Goal: Information Seeking & Learning: Learn about a topic

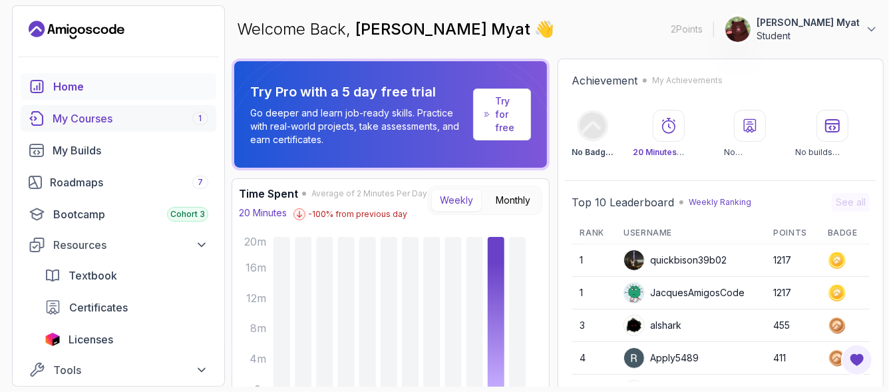
click at [100, 116] on div "My Courses 1" at bounding box center [131, 118] width 156 height 16
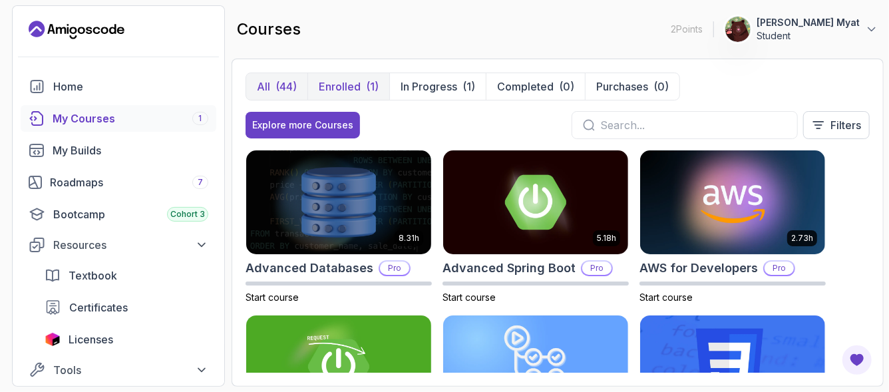
click at [353, 90] on p "Enrolled" at bounding box center [340, 87] width 42 height 16
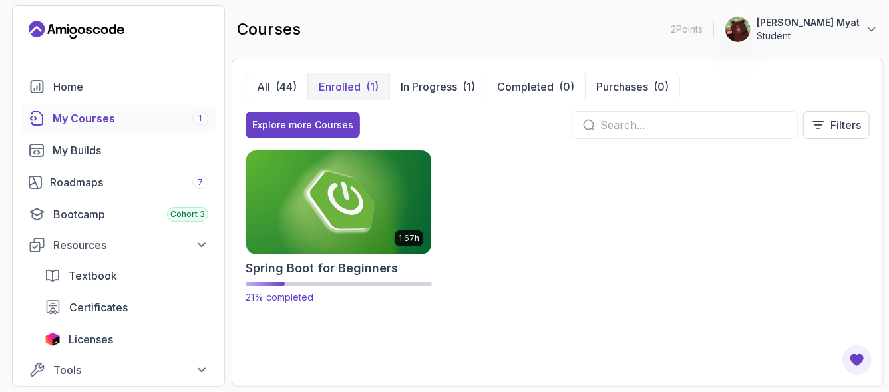
click at [361, 242] on img at bounding box center [339, 202] width 194 height 108
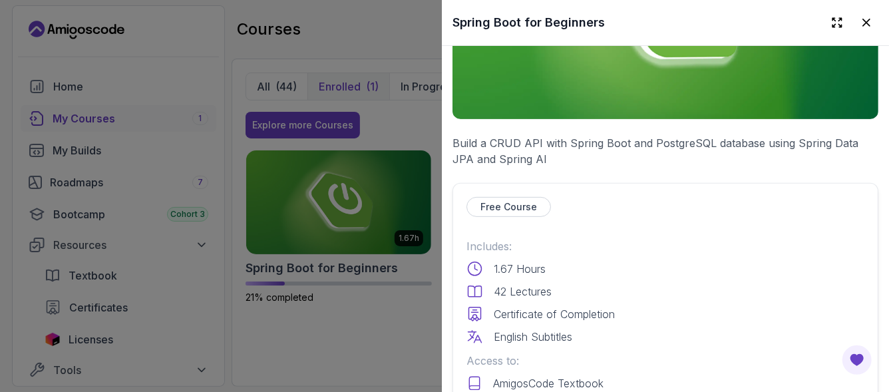
scroll to position [355, 0]
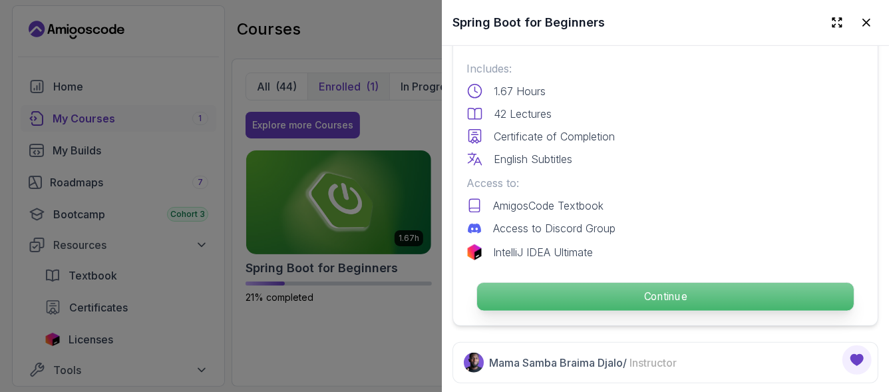
click at [570, 288] on p "Continue" at bounding box center [665, 297] width 377 height 28
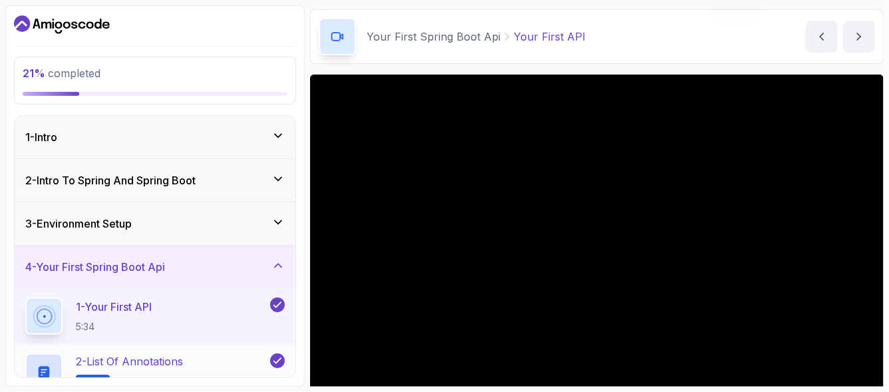
scroll to position [133, 0]
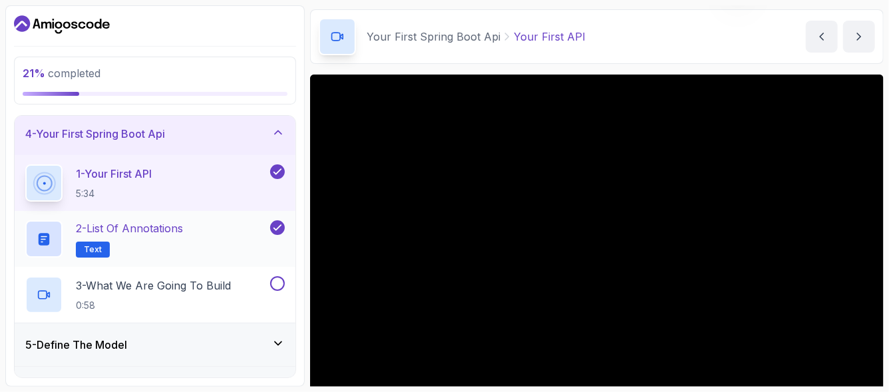
click at [97, 242] on p "Text" at bounding box center [93, 250] width 34 height 16
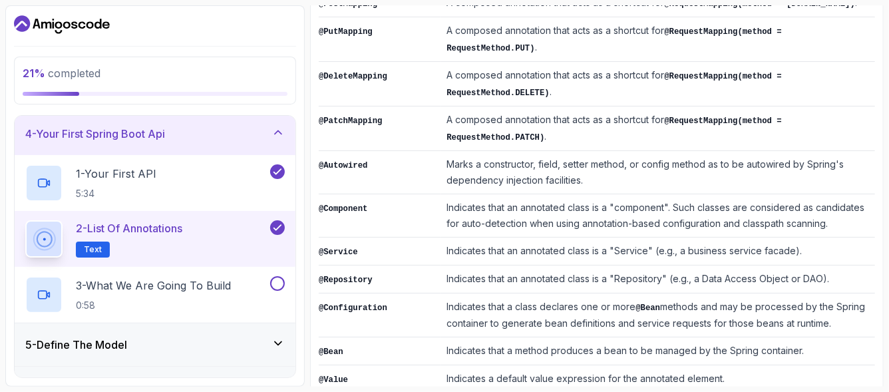
scroll to position [468, 0]
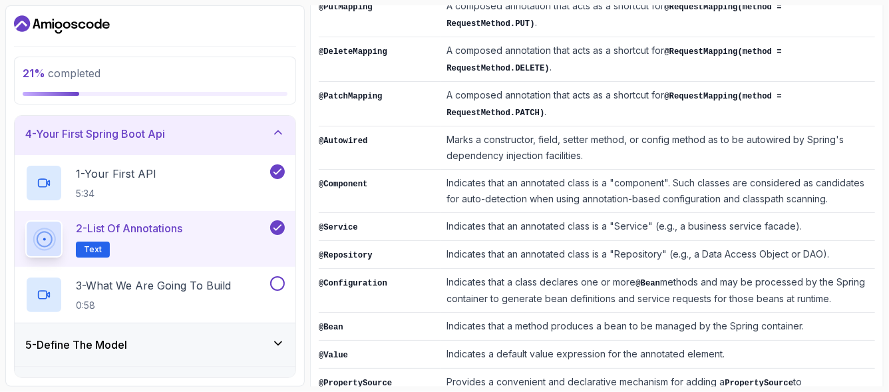
drag, startPoint x: 688, startPoint y: 339, endPoint x: 319, endPoint y: 354, distance: 368.9
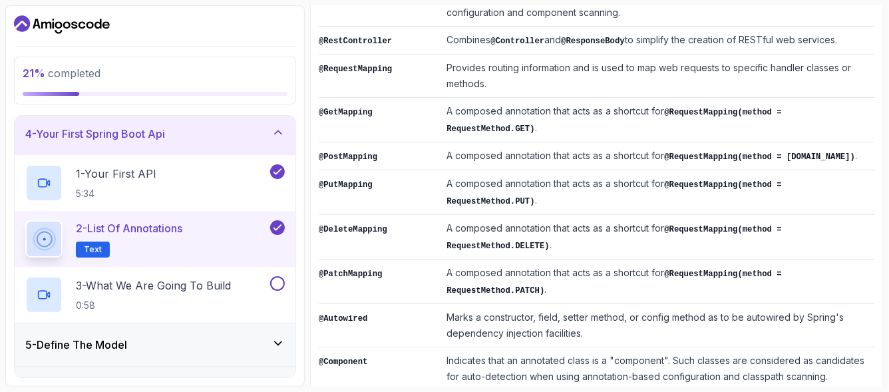
scroll to position [112, 0]
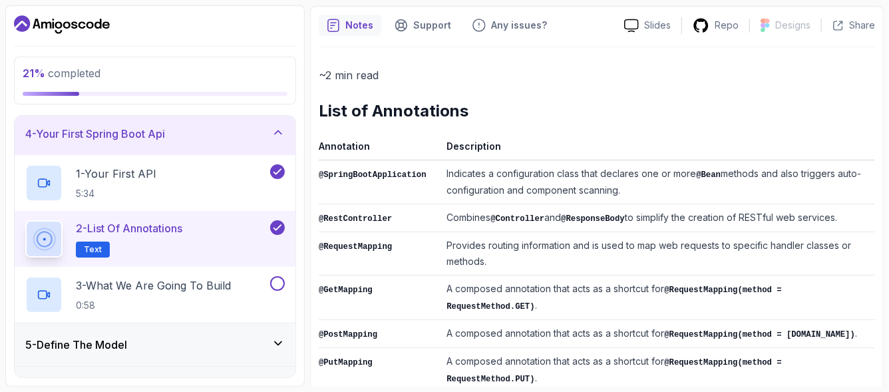
click at [374, 175] on code "@SpringBootApplication" at bounding box center [373, 174] width 108 height 9
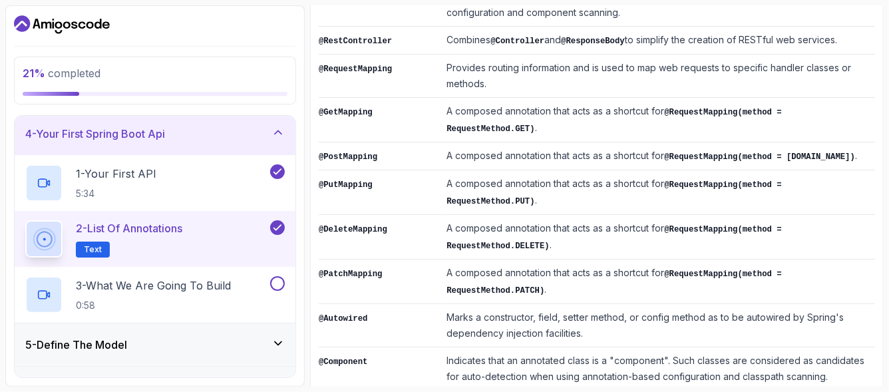
scroll to position [468, 0]
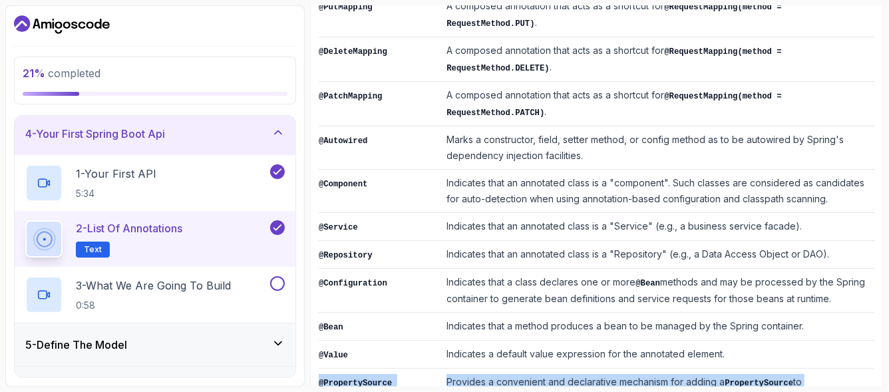
drag, startPoint x: 319, startPoint y: 305, endPoint x: 520, endPoint y: 325, distance: 202.0
click at [520, 369] on tr "@PropertySource Provides a convenient and declarative mechanism for adding a Pr…" at bounding box center [597, 391] width 556 height 45
click at [517, 369] on td "Provides a convenient and declarative mechanism for adding a PropertySource to …" at bounding box center [658, 391] width 434 height 45
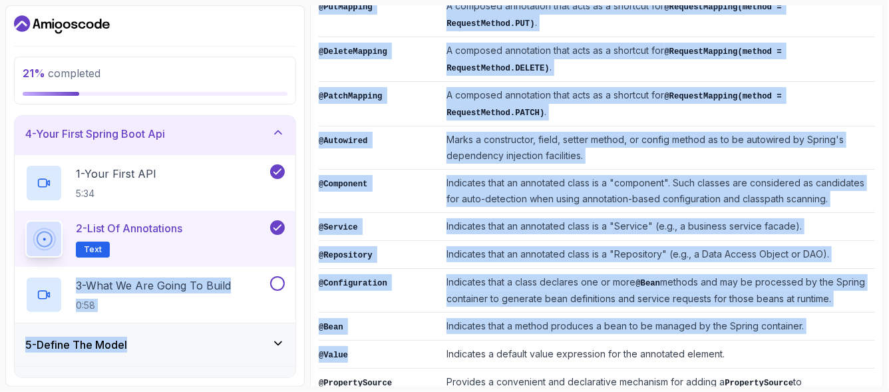
drag, startPoint x: 354, startPoint y: 275, endPoint x: 294, endPoint y: 262, distance: 61.3
click at [294, 262] on div "21 % completed 1 - Intro 2 - Intro To Spring And Spring Boot 3 - Environment Se…" at bounding box center [444, 195] width 878 height 381
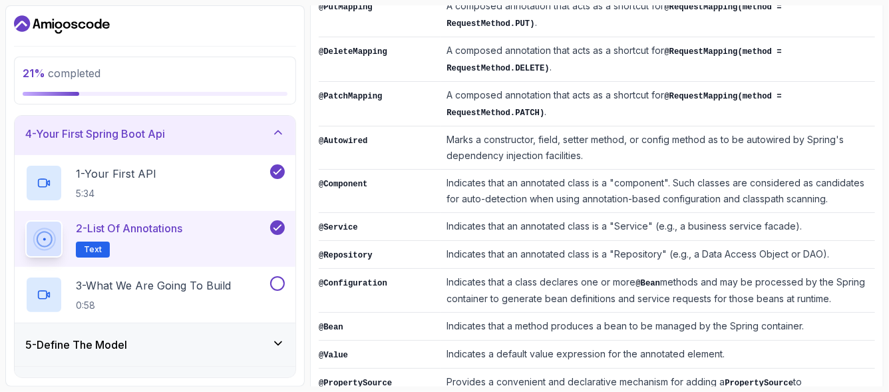
click at [441, 341] on td "Indicates a default value expression for the annotated element." at bounding box center [658, 355] width 434 height 28
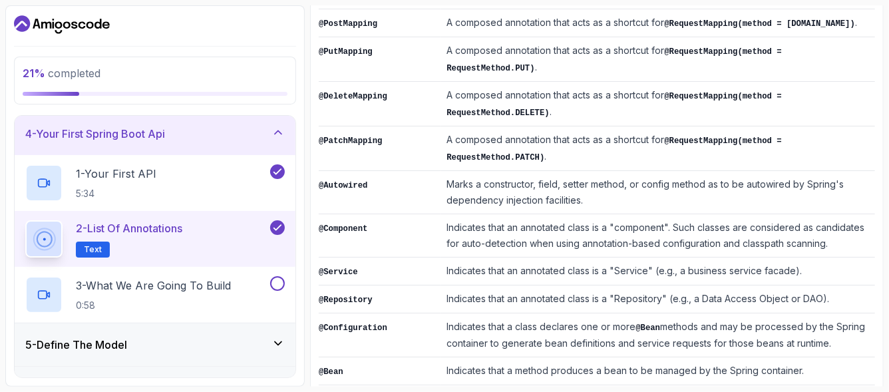
scroll to position [379, 0]
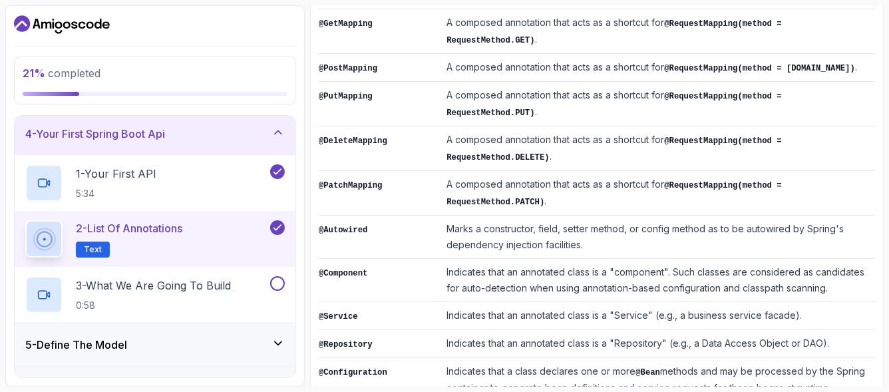
click at [741, 181] on code "@RequestMapping(method = RequestMethod.PATCH)" at bounding box center [613, 194] width 335 height 26
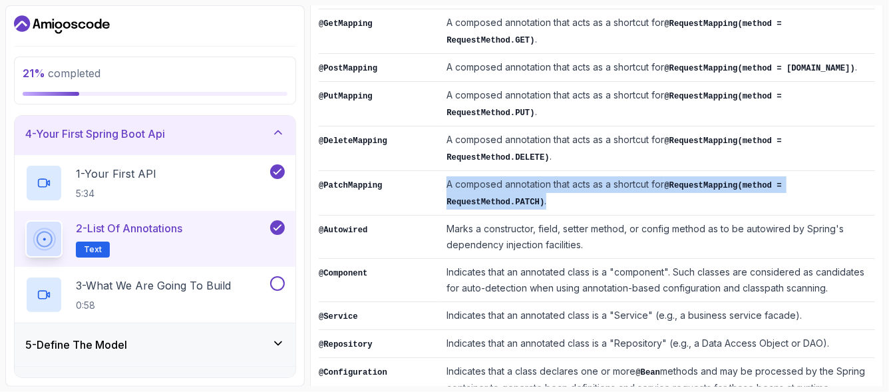
click at [741, 181] on code "@RequestMapping(method = RequestMethod.PATCH)" at bounding box center [613, 194] width 335 height 26
click at [687, 181] on code "@RequestMapping(method = RequestMethod.PATCH)" at bounding box center [613, 194] width 335 height 26
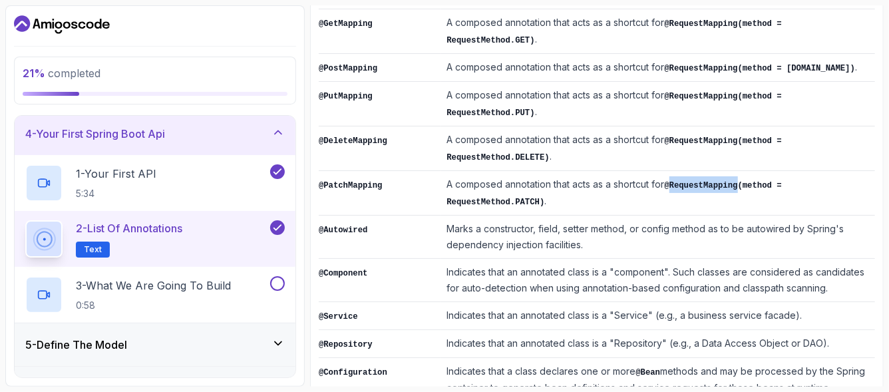
click at [687, 181] on code "@RequestMapping(method = RequestMethod.PATCH)" at bounding box center [613, 194] width 335 height 26
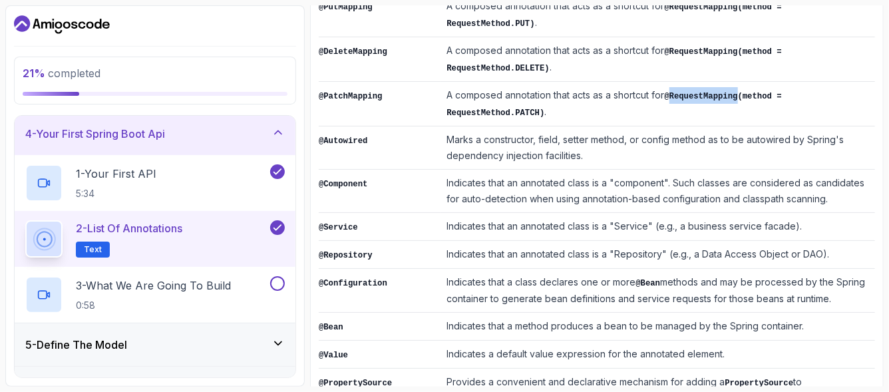
scroll to position [468, 0]
click at [334, 323] on code "@Bean" at bounding box center [331, 327] width 25 height 9
click at [483, 313] on td "Indicates that a method produces a bean to be managed by the Spring container." at bounding box center [658, 327] width 434 height 28
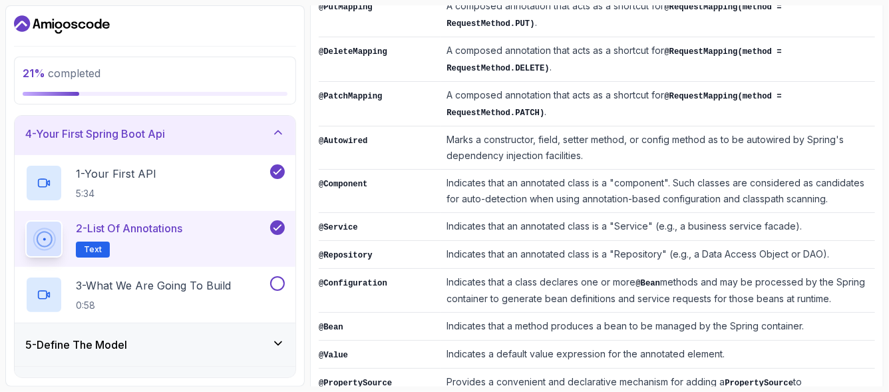
click at [735, 313] on td "Indicates that a method produces a bean to be managed by the Spring container." at bounding box center [658, 327] width 434 height 28
click at [783, 313] on td "Indicates that a method produces a bean to be managed by the Spring container." at bounding box center [658, 327] width 434 height 28
click at [517, 313] on td "Indicates that a method produces a bean to be managed by the Spring container." at bounding box center [658, 327] width 434 height 28
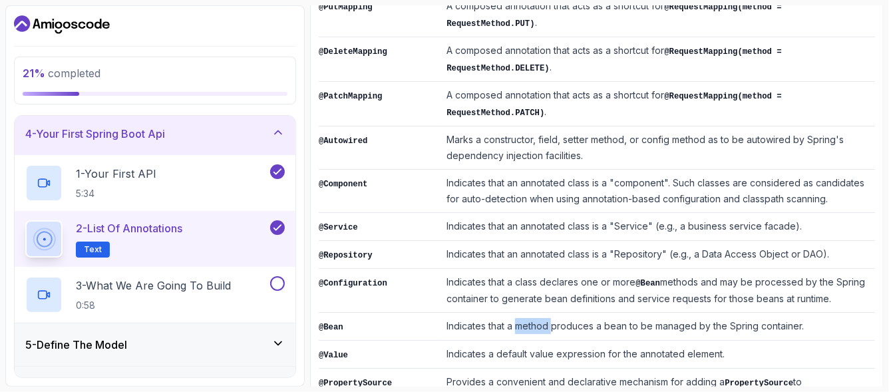
click at [517, 313] on td "Indicates that a method produces a bean to be managed by the Spring container." at bounding box center [658, 327] width 434 height 28
click at [552, 313] on td "Indicates that a method produces a bean to be managed by the Spring container." at bounding box center [658, 327] width 434 height 28
click at [673, 313] on td "Indicates that a method produces a bean to be managed by the Spring container." at bounding box center [658, 327] width 434 height 28
click at [343, 279] on code "@Configuration" at bounding box center [353, 283] width 69 height 9
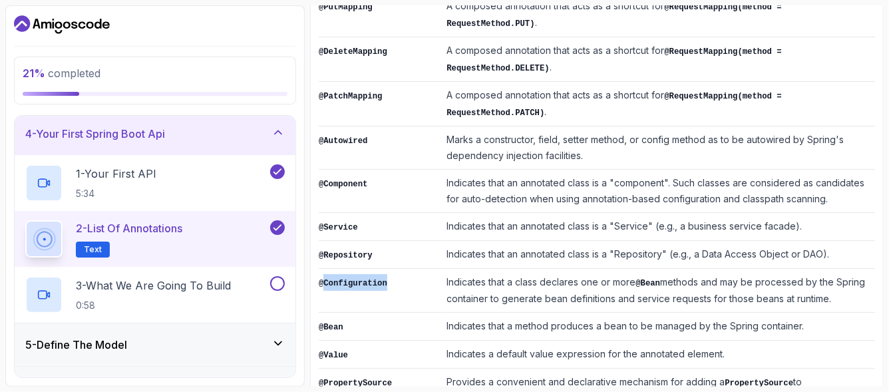
click at [343, 279] on code "@Configuration" at bounding box center [353, 283] width 69 height 9
click at [343, 269] on td "@Configuration" at bounding box center [380, 291] width 122 height 44
click at [345, 269] on td "@Configuration" at bounding box center [380, 291] width 122 height 44
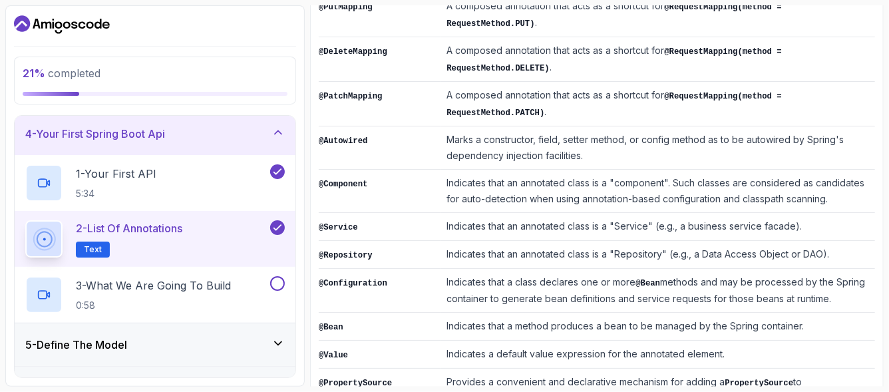
click at [349, 251] on code "@Repository" at bounding box center [346, 255] width 54 height 9
click at [663, 241] on td "Indicates that an annotated class is a "Repository" (e.g., a Data Access Object…" at bounding box center [658, 255] width 434 height 28
click at [828, 241] on td "Indicates that an annotated class is a "Repository" (e.g., a Data Access Object…" at bounding box center [658, 255] width 434 height 28
click at [821, 241] on td "Indicates that an annotated class is a "Repository" (e.g., a Data Access Object…" at bounding box center [658, 255] width 434 height 28
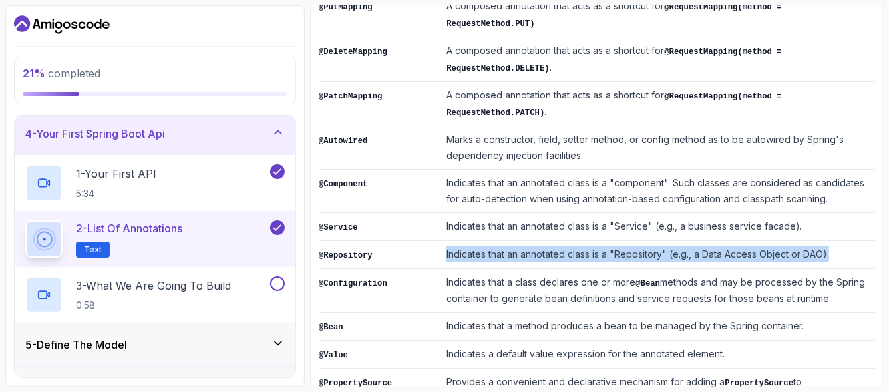
drag, startPoint x: 821, startPoint y: 184, endPoint x: 418, endPoint y: 184, distance: 402.5
click at [418, 241] on tr "@Repository Indicates that an annotated class is a "Repository" (e.g., a Data A…" at bounding box center [597, 255] width 556 height 28
click at [422, 241] on td "@Repository" at bounding box center [380, 255] width 122 height 28
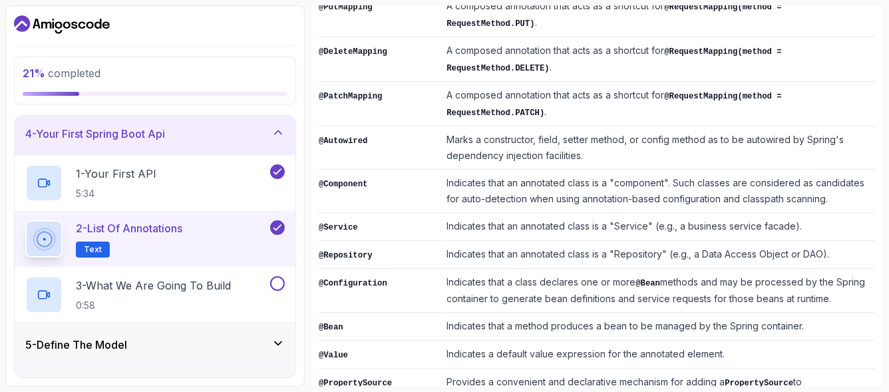
click at [422, 241] on td "@Repository" at bounding box center [380, 255] width 122 height 28
click at [453, 241] on td "Indicates that an annotated class is a "Repository" (e.g., a Data Access Object…" at bounding box center [658, 255] width 434 height 28
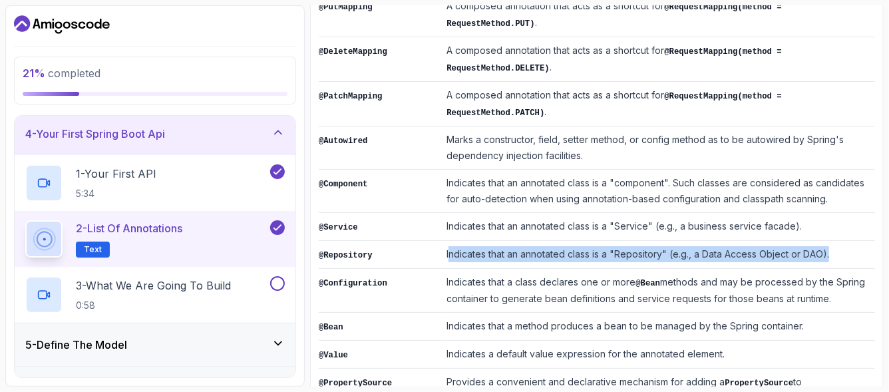
drag, startPoint x: 438, startPoint y: 175, endPoint x: 838, endPoint y: 173, distance: 400.5
click at [838, 241] on td "Indicates that an annotated class is a "Repository" (e.g., a Data Access Object…" at bounding box center [658, 255] width 434 height 28
click at [807, 241] on td "Indicates that an annotated class is a "Repository" (e.g., a Data Access Object…" at bounding box center [658, 255] width 434 height 28
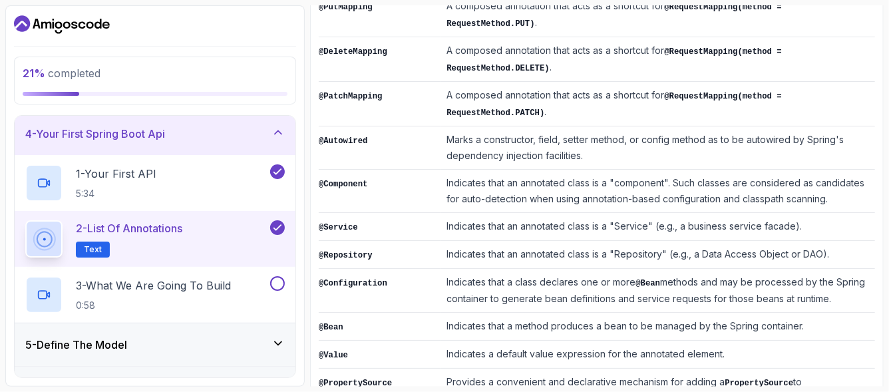
click at [339, 223] on code "@Service" at bounding box center [338, 227] width 39 height 9
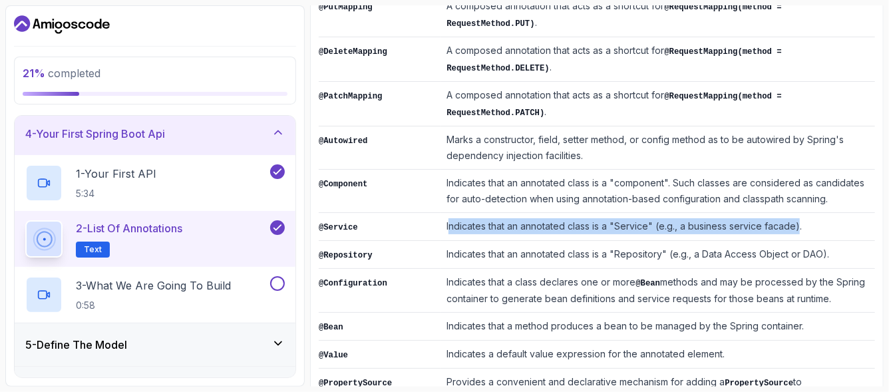
drag, startPoint x: 438, startPoint y: 152, endPoint x: 790, endPoint y: 142, distance: 352.8
click at [790, 213] on td "Indicates that an annotated class is a "Service" (e.g., a business service faca…" at bounding box center [658, 227] width 434 height 28
click at [789, 213] on td "Indicates that an annotated class is a "Service" (e.g., a business service faca…" at bounding box center [658, 227] width 434 height 28
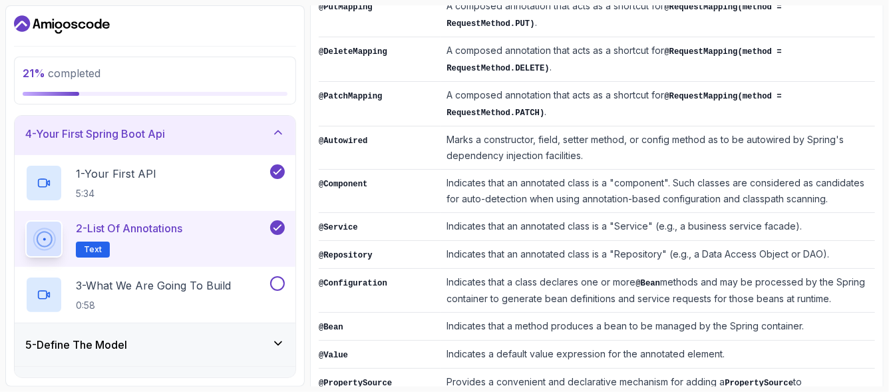
click at [586, 213] on td "Indicates that an annotated class is a "Service" (e.g., a business service faca…" at bounding box center [658, 227] width 434 height 28
click at [664, 213] on td "Indicates that an annotated class is a "Service" (e.g., a business service faca…" at bounding box center [658, 227] width 434 height 28
click at [330, 180] on code "@Component" at bounding box center [343, 184] width 49 height 9
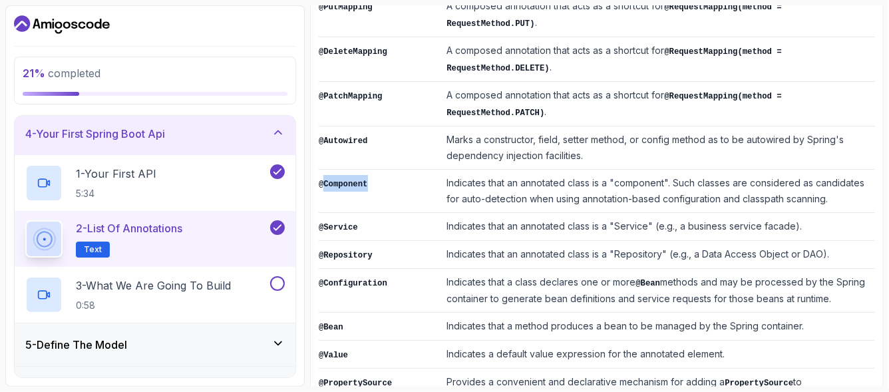
scroll to position [379, 0]
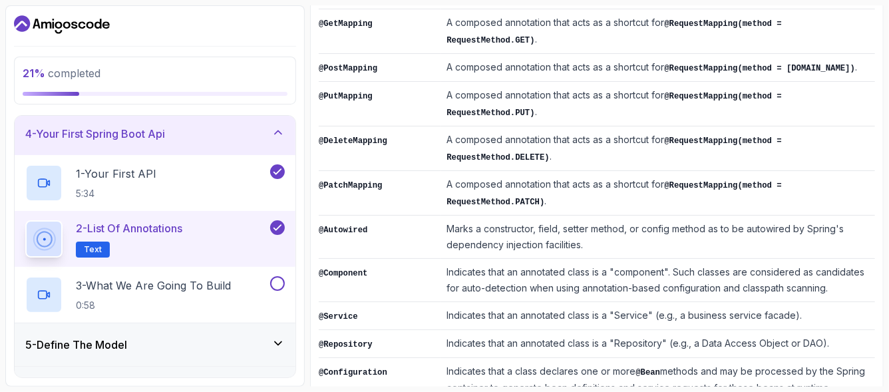
click at [518, 259] on td "Indicates that an annotated class is a "component". Such classes are considered…" at bounding box center [658, 280] width 434 height 43
click at [679, 259] on td "Indicates that an annotated class is a "component". Such classes are considered…" at bounding box center [658, 280] width 434 height 43
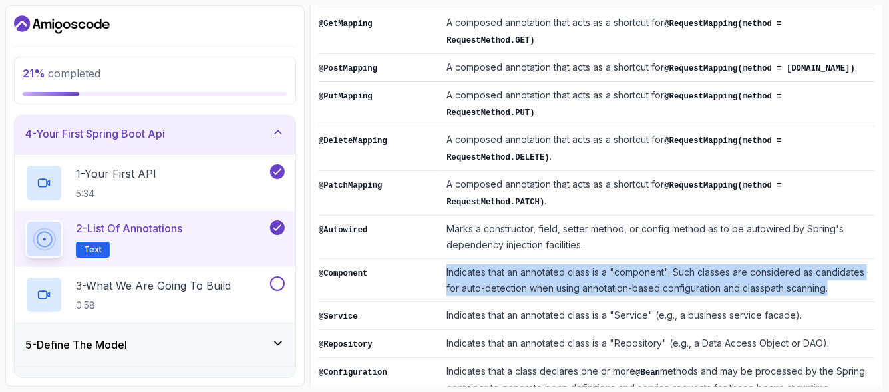
click at [679, 259] on td "Indicates that an annotated class is a "component". Such classes are considered…" at bounding box center [658, 280] width 434 height 43
click at [701, 259] on td "Indicates that an annotated class is a "component". Such classes are considered…" at bounding box center [658, 280] width 434 height 43
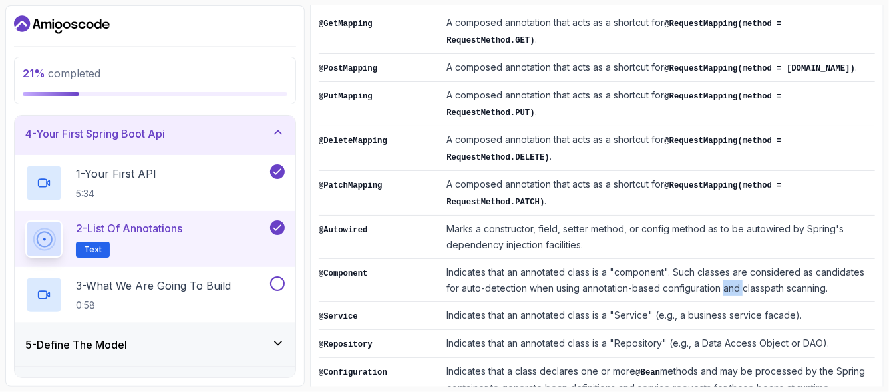
click at [701, 259] on td "Indicates that an annotated class is a "component". Such classes are considered…" at bounding box center [658, 280] width 434 height 43
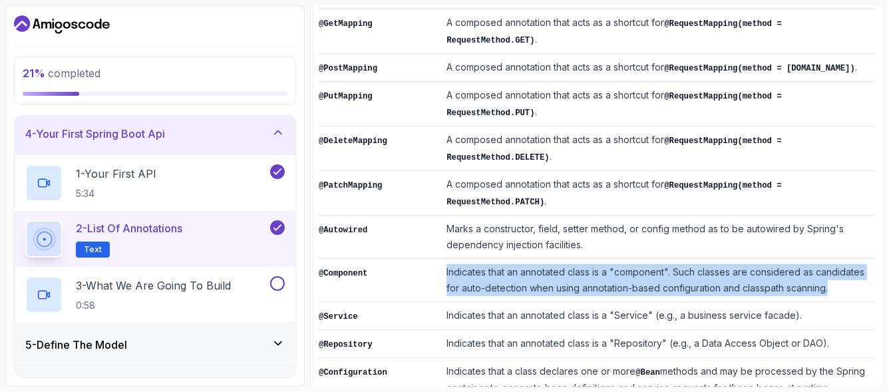
click at [701, 259] on td "Indicates that an annotated class is a "component". Such classes are considered…" at bounding box center [658, 280] width 434 height 43
click at [652, 259] on td "Indicates that an annotated class is a "component". Such classes are considered…" at bounding box center [658, 280] width 434 height 43
click at [647, 259] on td "Indicates that an annotated class is a "component". Such classes are considered…" at bounding box center [658, 280] width 434 height 43
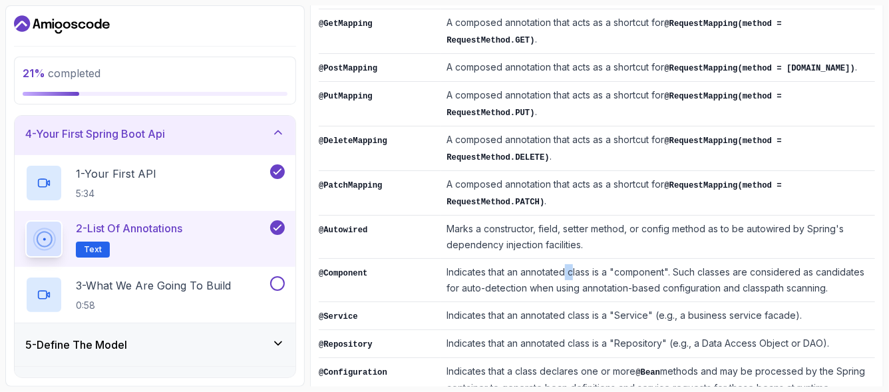
drag, startPoint x: 560, startPoint y: 205, endPoint x: 552, endPoint y: 202, distance: 8.6
click at [555, 259] on td "Indicates that an annotated class is a "component". Such classes are considered…" at bounding box center [658, 280] width 434 height 43
click at [552, 259] on td "Indicates that an annotated class is a "component". Such classes are considered…" at bounding box center [658, 280] width 434 height 43
drag, startPoint x: 481, startPoint y: 188, endPoint x: 432, endPoint y: 196, distance: 49.3
click at [470, 259] on td "Indicates that an annotated class is a "component". Such classes are considered…" at bounding box center [658, 280] width 434 height 43
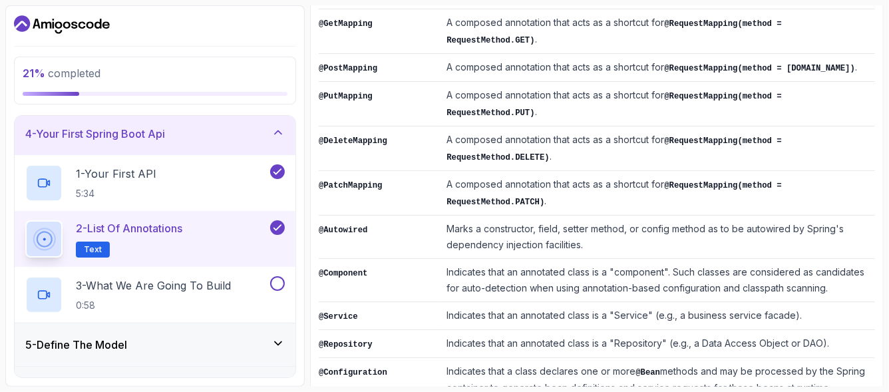
click at [441, 259] on td "Indicates that an annotated class is a "component". Such classes are considered…" at bounding box center [658, 280] width 434 height 43
click at [524, 259] on td "Indicates that an annotated class is a "component". Such classes are considered…" at bounding box center [658, 280] width 434 height 43
click at [576, 259] on td "Indicates that an annotated class is a "component". Such classes are considered…" at bounding box center [658, 280] width 434 height 43
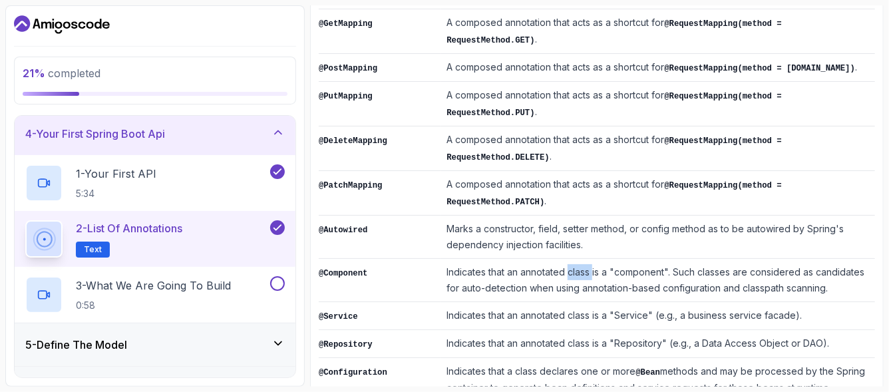
drag, startPoint x: 576, startPoint y: 195, endPoint x: 717, endPoint y: 223, distance: 143.8
click at [583, 259] on td "Indicates that an annotated class is a "component". Such classes are considered…" at bounding box center [658, 280] width 434 height 43
click at [727, 259] on td "Indicates that an annotated class is a "component". Such classes are considered…" at bounding box center [658, 280] width 434 height 43
drag, startPoint x: 365, startPoint y: 193, endPoint x: 323, endPoint y: 202, distance: 42.9
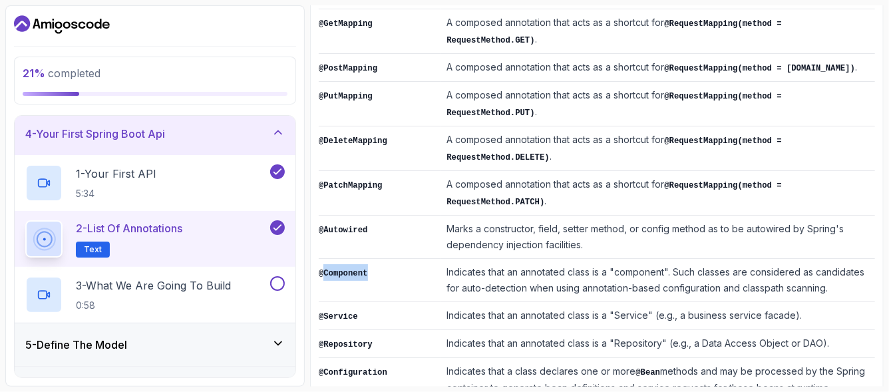
click at [323, 259] on td "@Component" at bounding box center [380, 280] width 122 height 43
click at [323, 269] on code "@Component" at bounding box center [343, 273] width 49 height 9
click at [343, 269] on code "@Component" at bounding box center [343, 273] width 49 height 9
click at [345, 269] on code "@Component" at bounding box center [343, 273] width 49 height 9
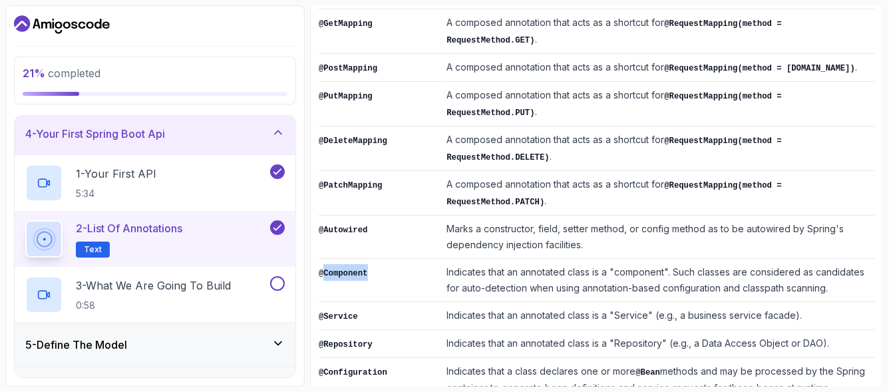
click at [345, 269] on code "@Component" at bounding box center [343, 273] width 49 height 9
click at [344, 269] on code "@Component" at bounding box center [343, 273] width 49 height 9
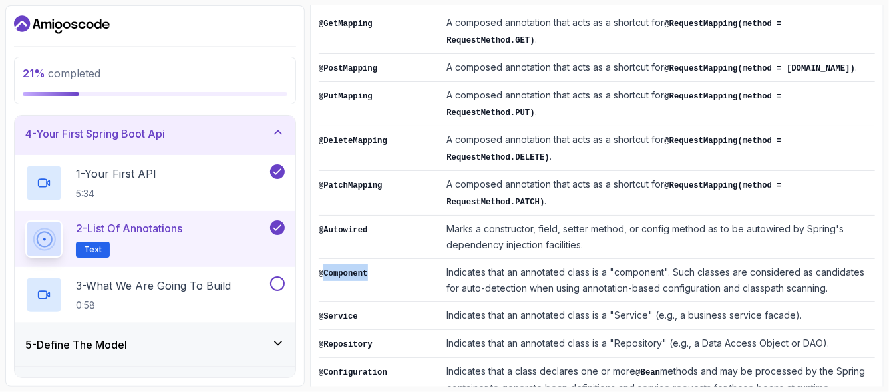
click at [344, 269] on code "@Component" at bounding box center [343, 273] width 49 height 9
click at [347, 269] on code "@Component" at bounding box center [343, 273] width 49 height 9
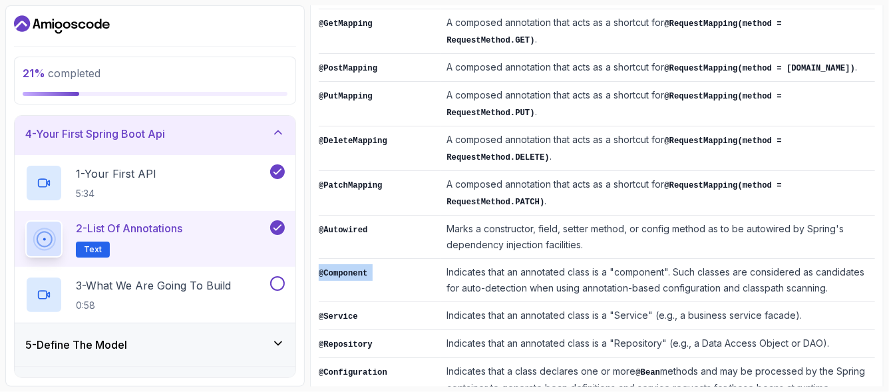
click at [347, 269] on code "@Component" at bounding box center [343, 273] width 49 height 9
click at [373, 259] on td "@Component" at bounding box center [380, 280] width 122 height 43
drag, startPoint x: 363, startPoint y: 199, endPoint x: 319, endPoint y: 206, distance: 44.5
click at [319, 259] on td "@Component" at bounding box center [380, 280] width 122 height 43
click at [458, 259] on td "Indicates that an annotated class is a "component". Such classes are considered…" at bounding box center [658, 280] width 434 height 43
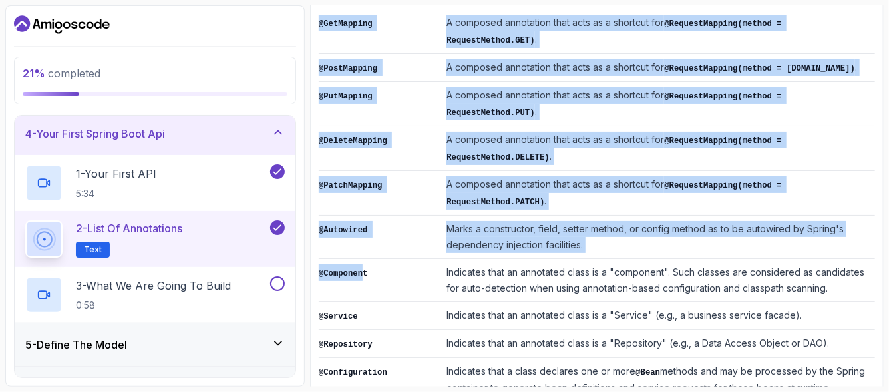
drag, startPoint x: 361, startPoint y: 198, endPoint x: 307, endPoint y: 200, distance: 53.3
click at [307, 200] on div "21 % completed 1 - Intro 2 - Intro To Spring And Spring Boot 3 - Environment Se…" at bounding box center [444, 195] width 878 height 381
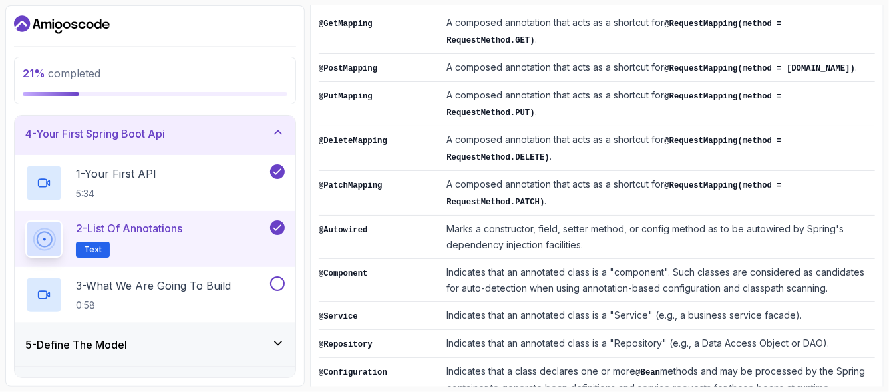
click at [369, 259] on td "@Component" at bounding box center [380, 280] width 122 height 43
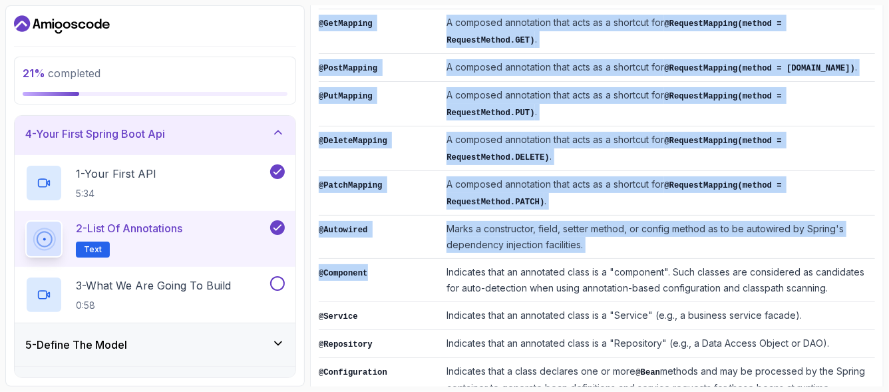
drag, startPoint x: 369, startPoint y: 204, endPoint x: 316, endPoint y: 201, distance: 53.3
click at [316, 201] on div "Notes Support Any issues? Slides Repo Designs Design not available Share ~2 min…" at bounding box center [597, 148] width 574 height 817
click at [369, 259] on td "@Component" at bounding box center [380, 280] width 122 height 43
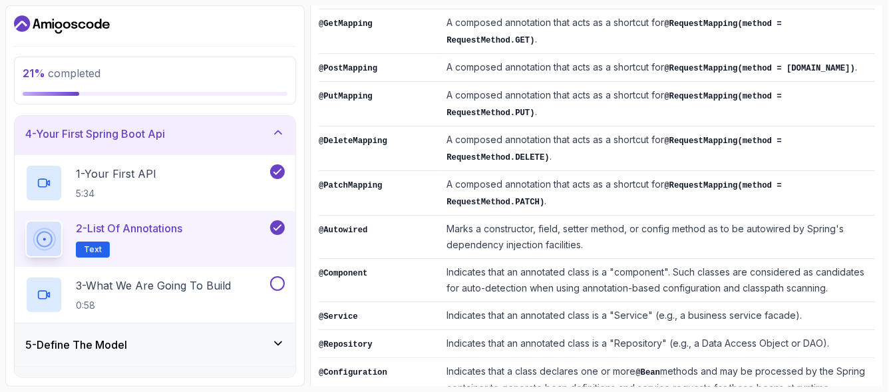
click at [369, 259] on td "@Component" at bounding box center [380, 280] width 122 height 43
click at [355, 226] on code "@Autowired" at bounding box center [343, 230] width 49 height 9
click at [631, 216] on td "Marks a constructor, field, setter method, or config method as to be autowired …" at bounding box center [658, 237] width 434 height 43
drag, startPoint x: 629, startPoint y: 176, endPoint x: 619, endPoint y: 176, distance: 10.0
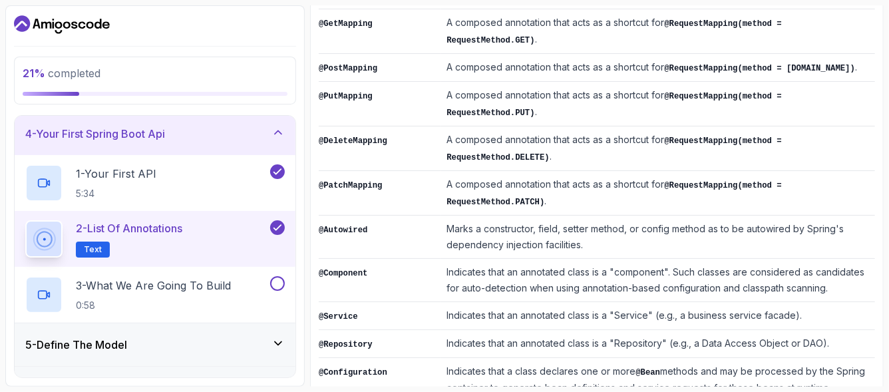
click at [627, 216] on td "Marks a constructor, field, setter method, or config method as to be autowired …" at bounding box center [658, 237] width 434 height 43
drag, startPoint x: 609, startPoint y: 176, endPoint x: 584, endPoint y: 172, distance: 25.6
click at [597, 216] on td "Marks a constructor, field, setter method, or config method as to be autowired …" at bounding box center [658, 237] width 434 height 43
click at [479, 216] on td "Marks a constructor, field, setter method, or config method as to be autowired …" at bounding box center [658, 237] width 434 height 43
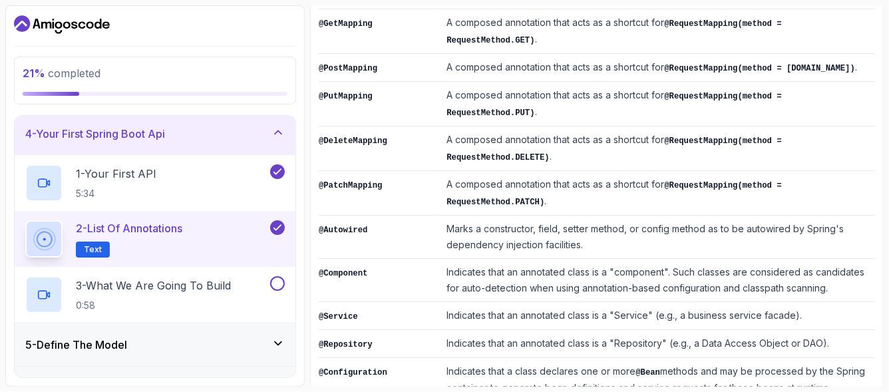
click at [536, 216] on td "Marks a constructor, field, setter method, or config method as to be autowired …" at bounding box center [658, 237] width 434 height 43
click at [538, 216] on td "Marks a constructor, field, setter method, or config method as to be autowired …" at bounding box center [658, 237] width 434 height 43
click at [587, 216] on td "Marks a constructor, field, setter method, or config method as to be autowired …" at bounding box center [658, 237] width 434 height 43
click at [657, 216] on td "Marks a constructor, field, setter method, or config method as to be autowired …" at bounding box center [658, 237] width 434 height 43
click at [661, 216] on td "Marks a constructor, field, setter method, or config method as to be autowired …" at bounding box center [658, 237] width 434 height 43
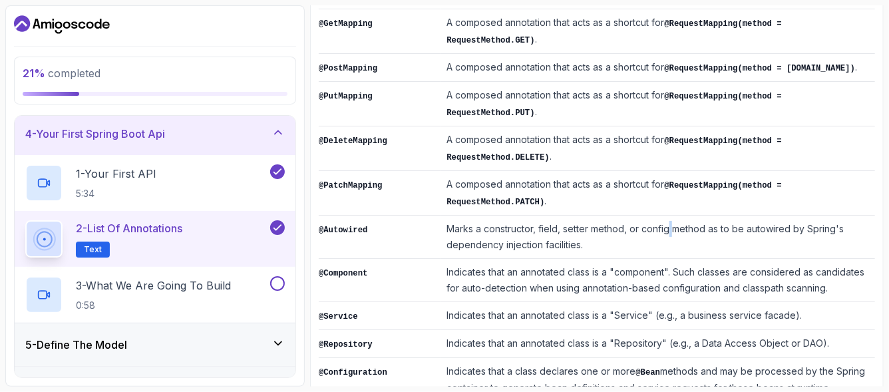
drag, startPoint x: 661, startPoint y: 152, endPoint x: 578, endPoint y: 166, distance: 84.4
click at [661, 216] on td "Marks a constructor, field, setter method, or config method as to be autowired …" at bounding box center [658, 237] width 434 height 43
click at [371, 136] on code "@DeleteMapping" at bounding box center [353, 140] width 69 height 9
click at [488, 216] on td "Marks a constructor, field, setter method, or config method as to be autowired …" at bounding box center [658, 237] width 434 height 43
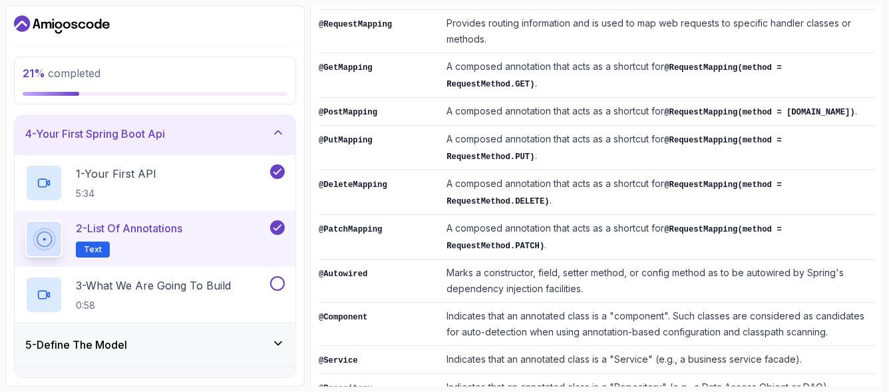
scroll to position [290, 0]
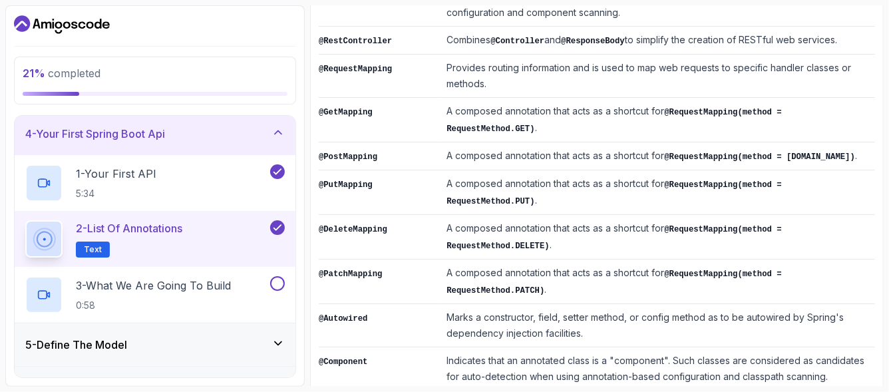
click at [359, 269] on code "@PatchMapping" at bounding box center [351, 273] width 64 height 9
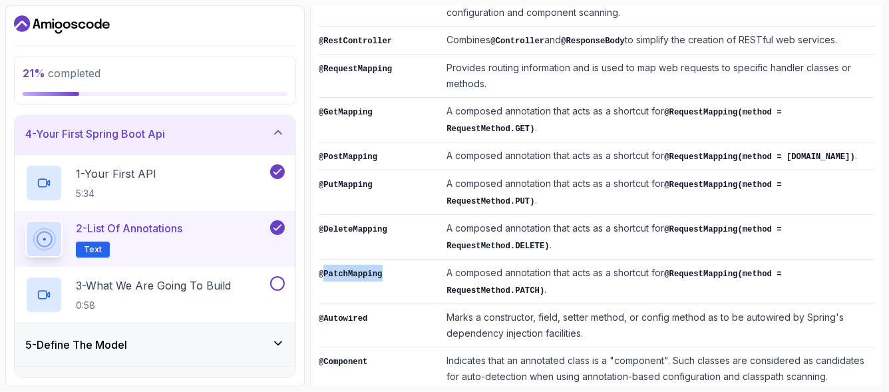
click at [359, 269] on code "@PatchMapping" at bounding box center [351, 273] width 64 height 9
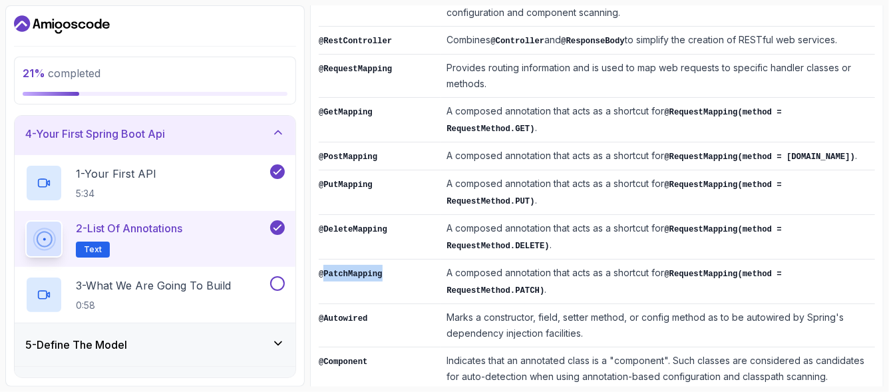
click at [359, 269] on code "@PatchMapping" at bounding box center [351, 273] width 64 height 9
click at [360, 269] on code "@PatchMapping" at bounding box center [351, 273] width 64 height 9
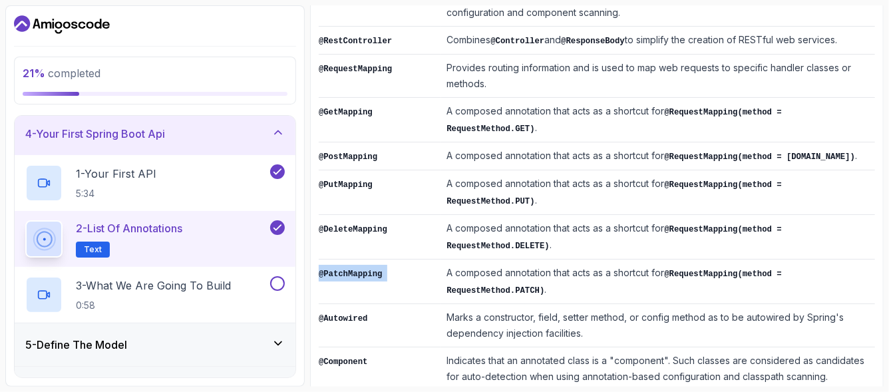
click at [360, 269] on code "@PatchMapping" at bounding box center [351, 273] width 64 height 9
click at [354, 269] on code "@PatchMapping" at bounding box center [351, 273] width 64 height 9
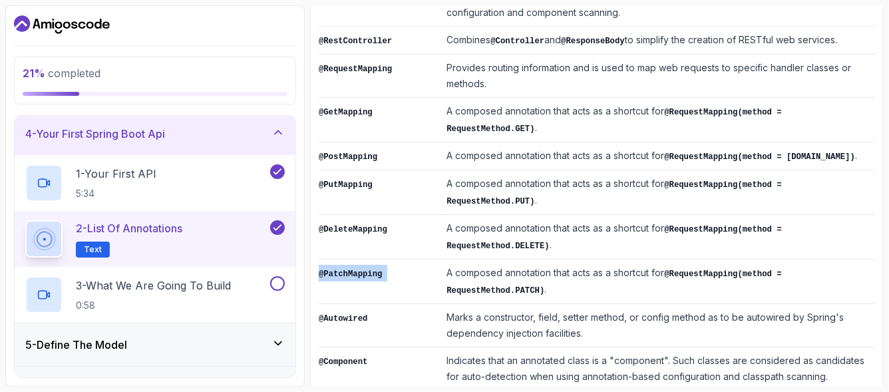
click at [354, 269] on code "@PatchMapping" at bounding box center [351, 273] width 64 height 9
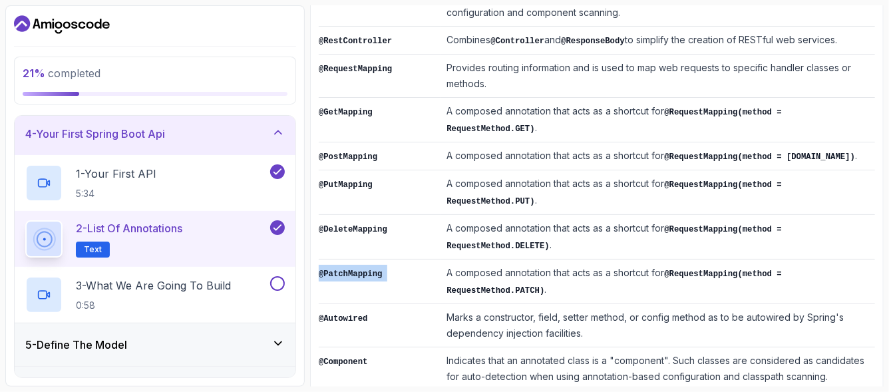
click at [354, 269] on code "@PatchMapping" at bounding box center [351, 273] width 64 height 9
click at [337, 112] on td "@GetMapping" at bounding box center [380, 120] width 122 height 45
click at [329, 152] on code "@PostMapping" at bounding box center [348, 156] width 59 height 9
click at [343, 180] on code "@PutMapping" at bounding box center [346, 184] width 54 height 9
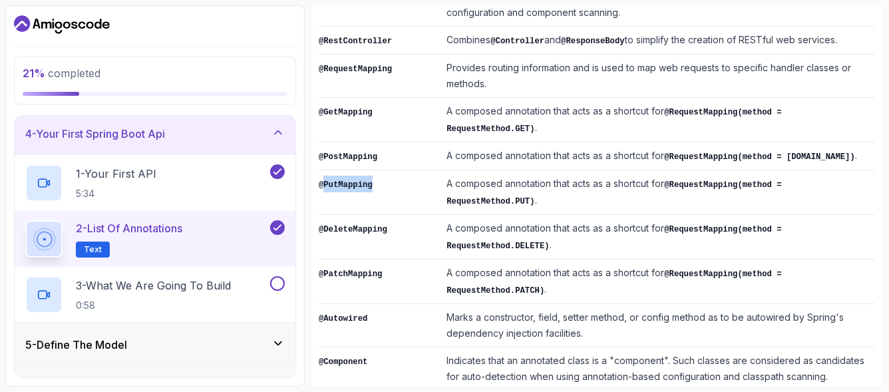
click at [343, 180] on code "@PutMapping" at bounding box center [346, 184] width 54 height 9
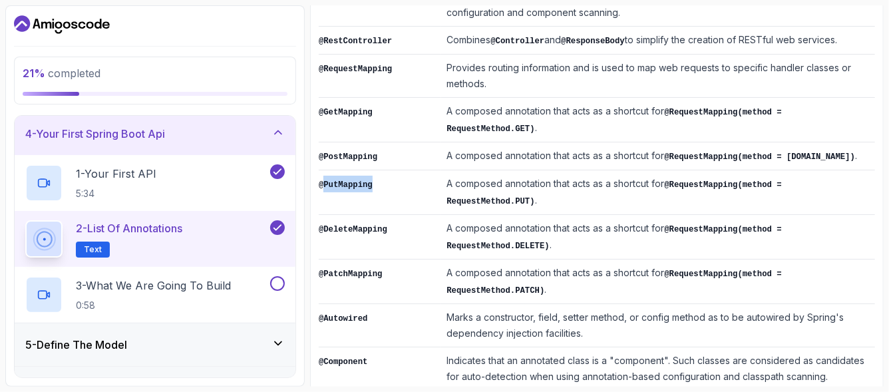
click at [343, 180] on code "@PutMapping" at bounding box center [346, 184] width 54 height 9
click at [348, 180] on code "@PutMapping" at bounding box center [346, 184] width 54 height 9
click at [341, 225] on code "@DeleteMapping" at bounding box center [353, 229] width 69 height 9
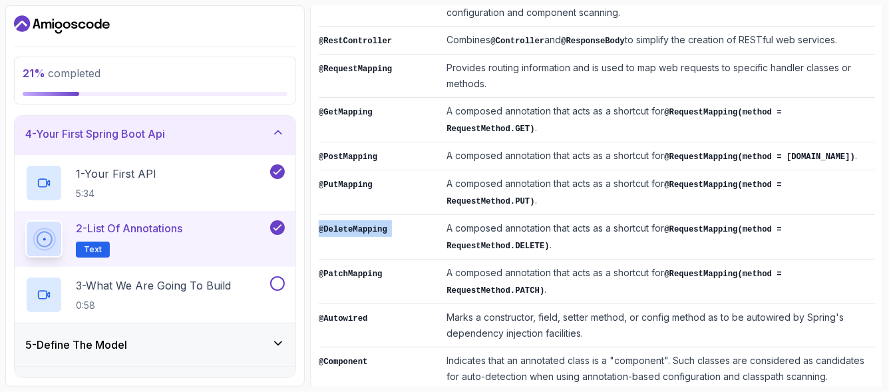
click at [341, 225] on code "@DeleteMapping" at bounding box center [353, 229] width 69 height 9
click at [343, 152] on code "@PostMapping" at bounding box center [348, 156] width 59 height 9
click at [350, 108] on code "@GetMapping" at bounding box center [346, 112] width 54 height 9
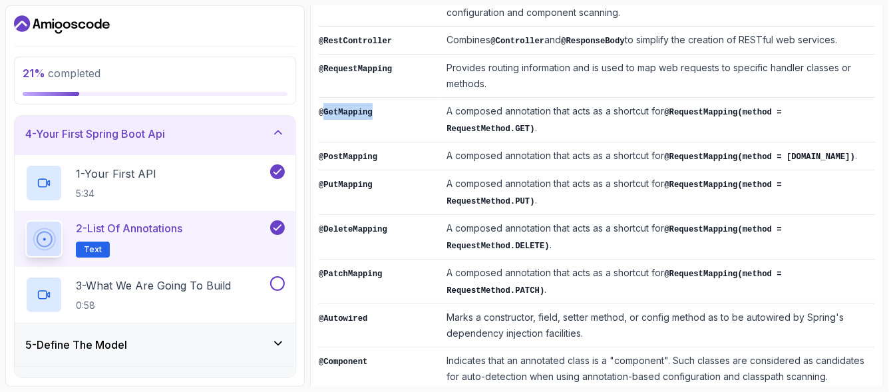
click at [350, 108] on code "@GetMapping" at bounding box center [346, 112] width 54 height 9
drag, startPoint x: 350, startPoint y: 104, endPoint x: 348, endPoint y: 112, distance: 8.2
click at [349, 108] on code "@GetMapping" at bounding box center [346, 112] width 54 height 9
click at [345, 142] on td "@PostMapping" at bounding box center [380, 156] width 122 height 28
drag, startPoint x: 345, startPoint y: 126, endPoint x: 344, endPoint y: 134, distance: 8.7
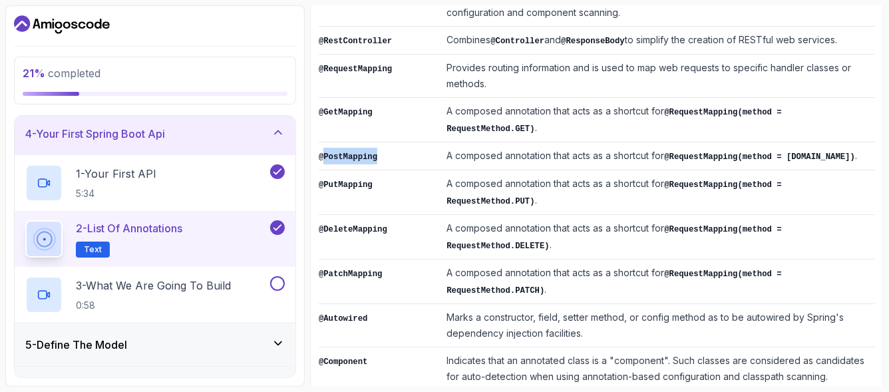
click at [344, 142] on td "@PostMapping" at bounding box center [380, 156] width 122 height 28
click at [339, 215] on td "@DeleteMapping" at bounding box center [380, 237] width 122 height 45
click at [339, 225] on code "@DeleteMapping" at bounding box center [353, 229] width 69 height 9
click at [347, 120] on td "@GetMapping" at bounding box center [380, 120] width 122 height 45
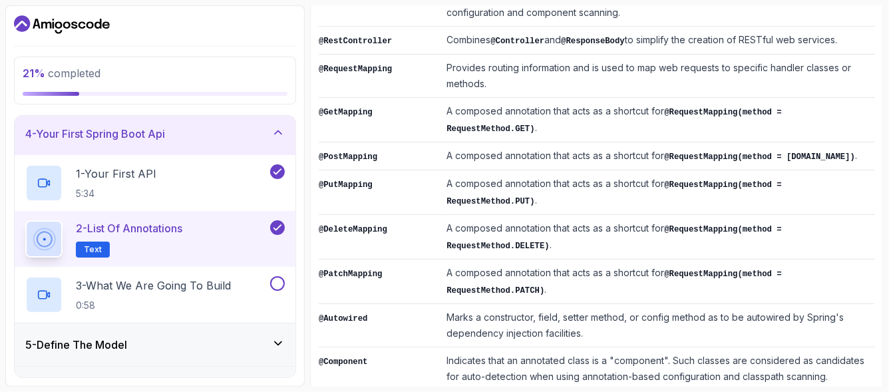
drag, startPoint x: 351, startPoint y: 104, endPoint x: 345, endPoint y: 124, distance: 21.5
click at [351, 108] on code "@GetMapping" at bounding box center [346, 112] width 54 height 9
click at [343, 147] on td "@PostMapping" at bounding box center [380, 156] width 122 height 28
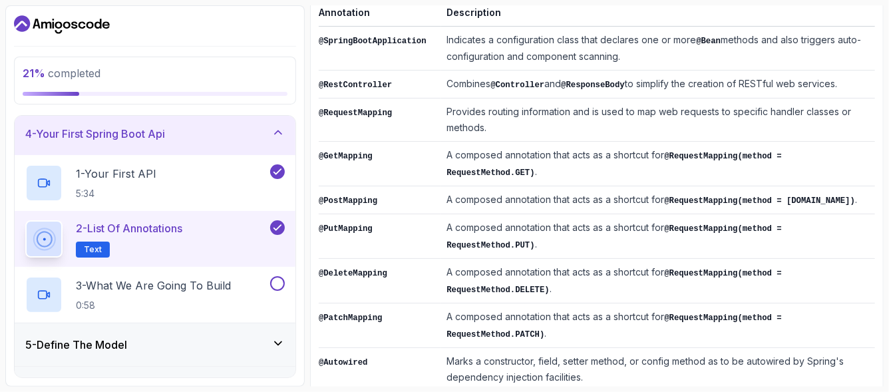
scroll to position [202, 0]
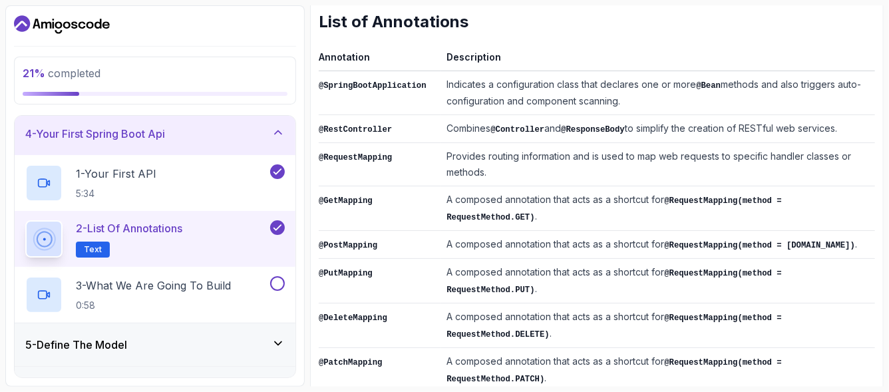
click at [693, 152] on td "Provides routing information and is used to map web requests to specific handle…" at bounding box center [658, 164] width 434 height 43
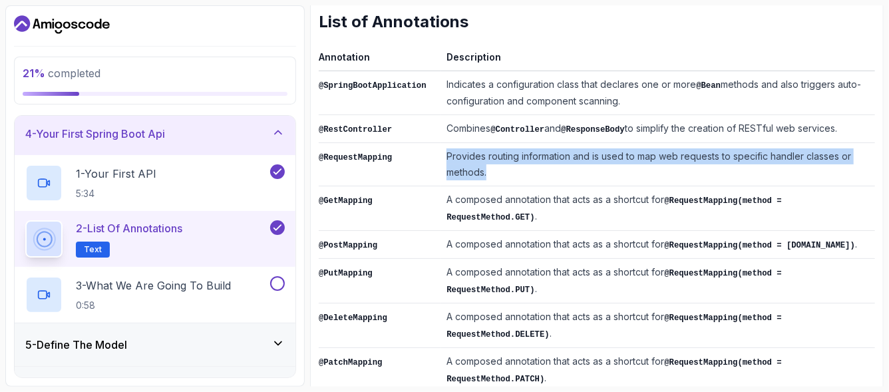
click at [693, 152] on td "Provides routing information and is used to map web requests to specific handle…" at bounding box center [658, 164] width 434 height 43
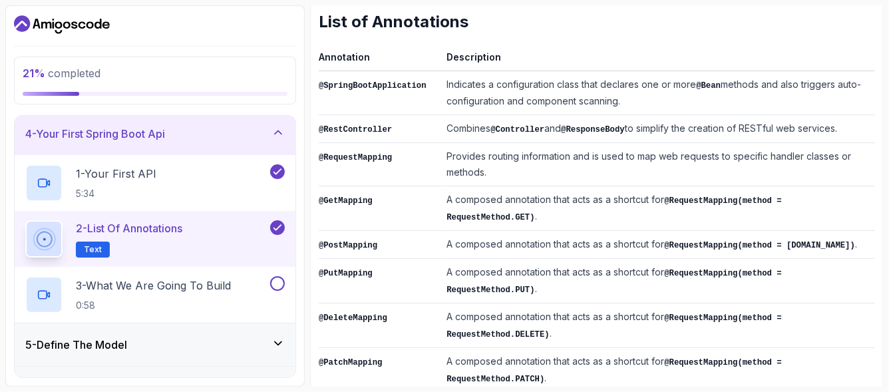
click at [699, 197] on code "@RequestMapping(method = RequestMethod.GET)" at bounding box center [613, 209] width 335 height 26
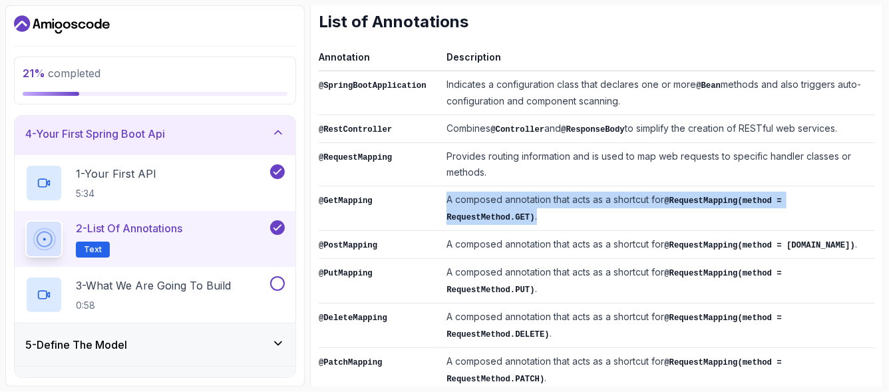
click at [699, 197] on code "@RequestMapping(method = RequestMethod.GET)" at bounding box center [613, 209] width 335 height 26
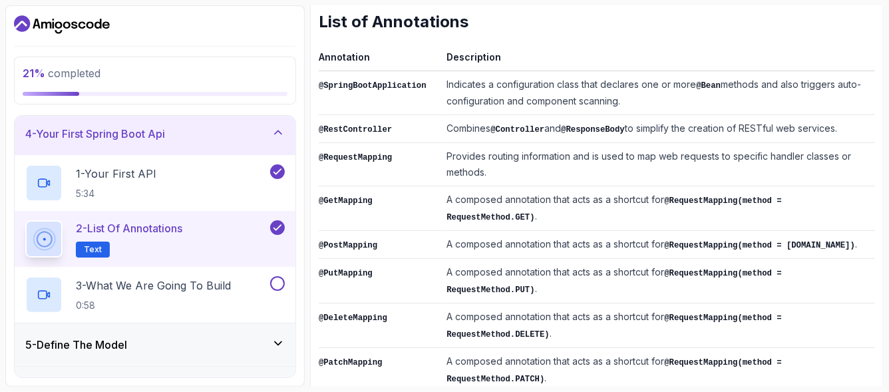
click at [359, 128] on code "@RestController" at bounding box center [355, 129] width 73 height 9
click at [504, 130] on code "@Controller" at bounding box center [517, 129] width 54 height 9
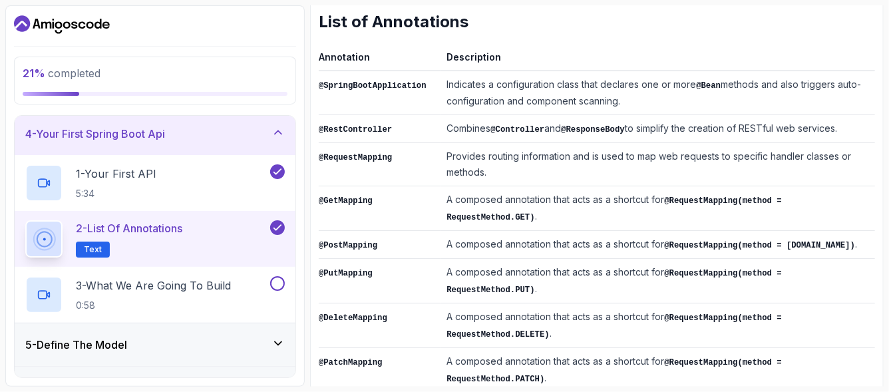
click at [580, 126] on code "@ResponseBody" at bounding box center [593, 129] width 64 height 9
click at [506, 117] on td "Combines @Controller and @ResponseBody to simplify the creation of RESTful web …" at bounding box center [658, 129] width 434 height 28
click at [504, 121] on td "Combines @Controller and @ResponseBody to simplify the creation of RESTful web …" at bounding box center [658, 129] width 434 height 28
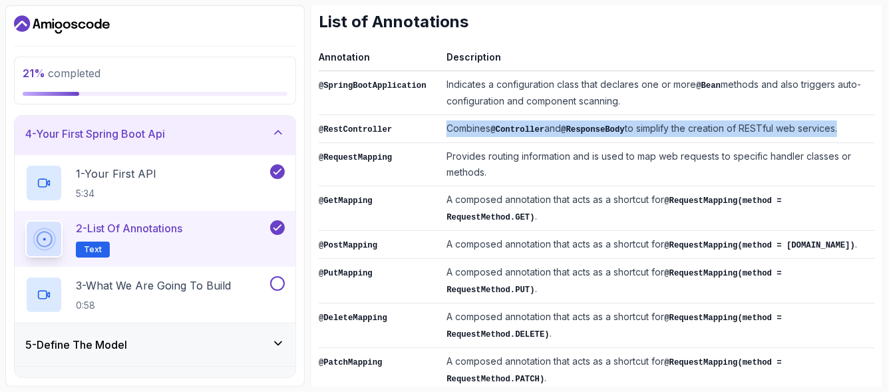
click at [504, 121] on td "Combines @Controller and @ResponseBody to simplify the creation of RESTful web …" at bounding box center [658, 129] width 434 height 28
click at [589, 125] on code "@ResponseBody" at bounding box center [593, 129] width 64 height 9
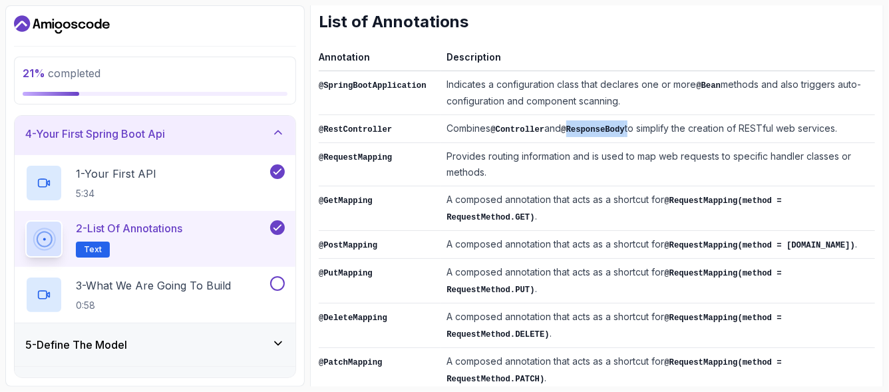
click at [589, 125] on code "@ResponseBody" at bounding box center [593, 129] width 64 height 9
drag, startPoint x: 830, startPoint y: 128, endPoint x: 426, endPoint y: 138, distance: 404.0
click at [426, 138] on tr "@RestController Combines @Controller and @ResponseBody to simplify the creation…" at bounding box center [597, 129] width 556 height 28
click at [427, 132] on td "@RestController" at bounding box center [380, 129] width 122 height 28
click at [357, 85] on code "@SpringBootApplication" at bounding box center [373, 85] width 108 height 9
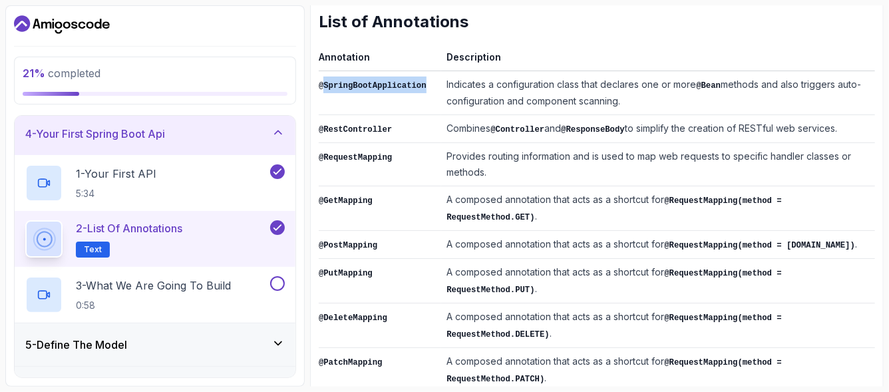
click at [357, 85] on code "@SpringBootApplication" at bounding box center [373, 85] width 108 height 9
click at [544, 94] on td "Indicates a configuration class that declares one or more @Bean methods and als…" at bounding box center [658, 93] width 434 height 44
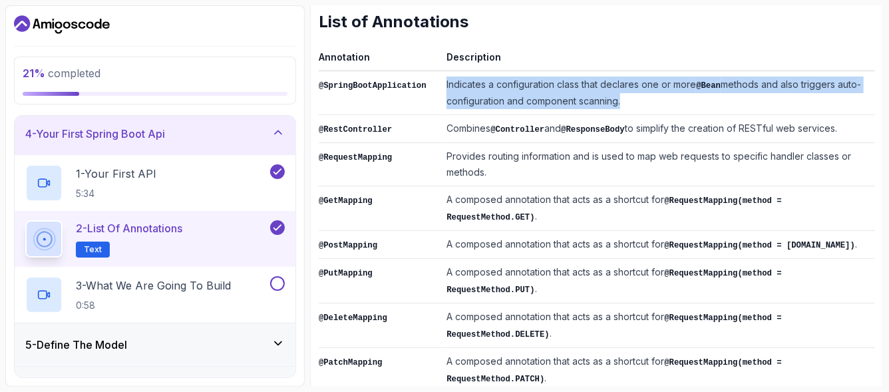
click at [544, 94] on td "Indicates a configuration class that declares one or more @Bean methods and als…" at bounding box center [658, 93] width 434 height 44
click at [490, 106] on td "Indicates a configuration class that declares one or more @Bean methods and als…" at bounding box center [658, 93] width 434 height 44
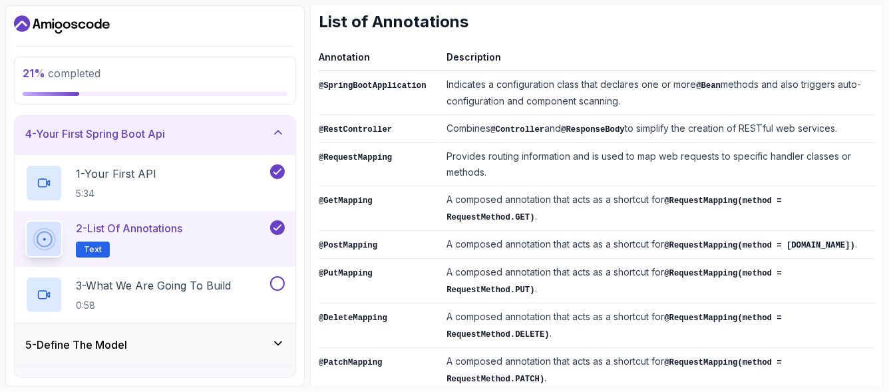
click at [407, 92] on td "@SpringBootApplication" at bounding box center [380, 93] width 122 height 44
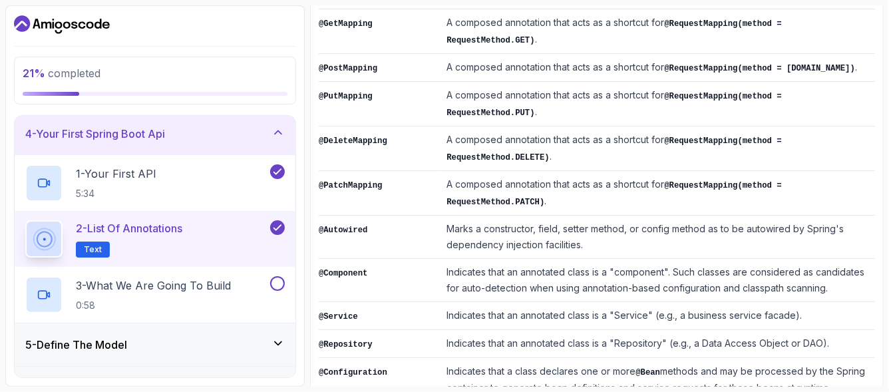
scroll to position [468, 0]
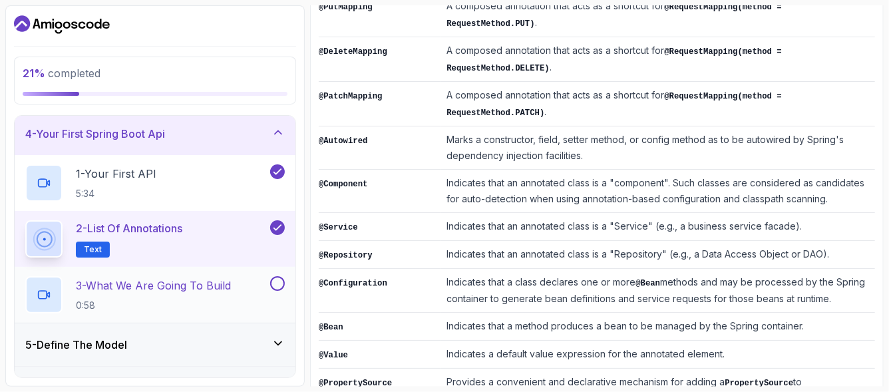
click at [209, 287] on p "3 - What We Are Going To Build" at bounding box center [153, 285] width 155 height 16
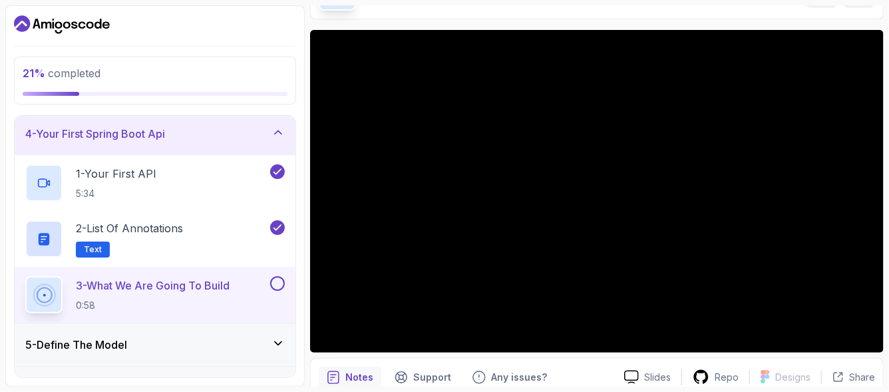
scroll to position [38, 0]
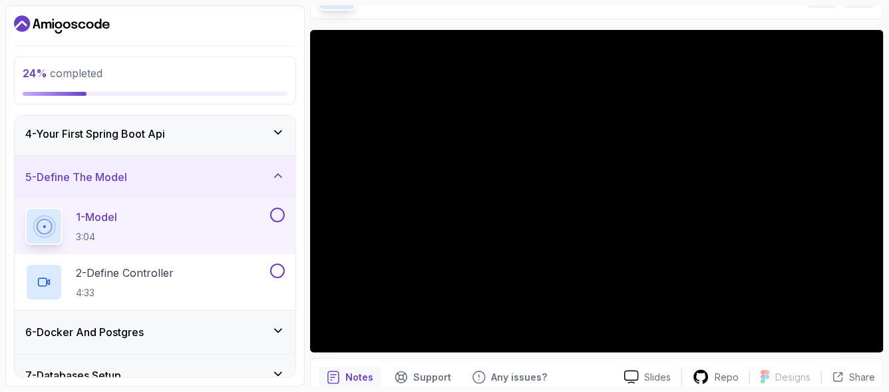
scroll to position [38, 0]
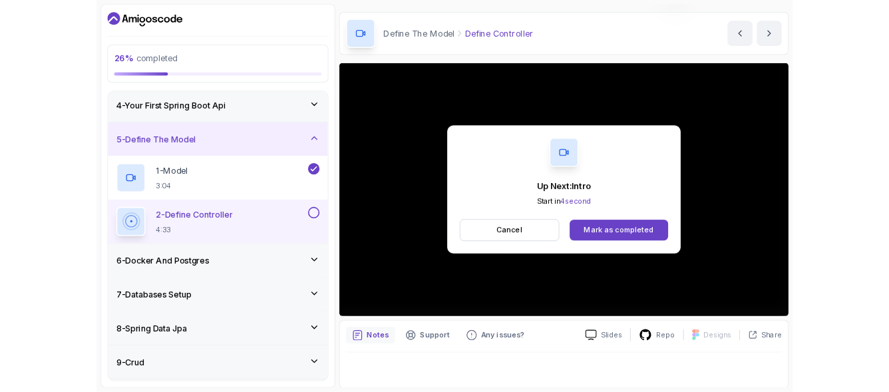
scroll to position [38, 0]
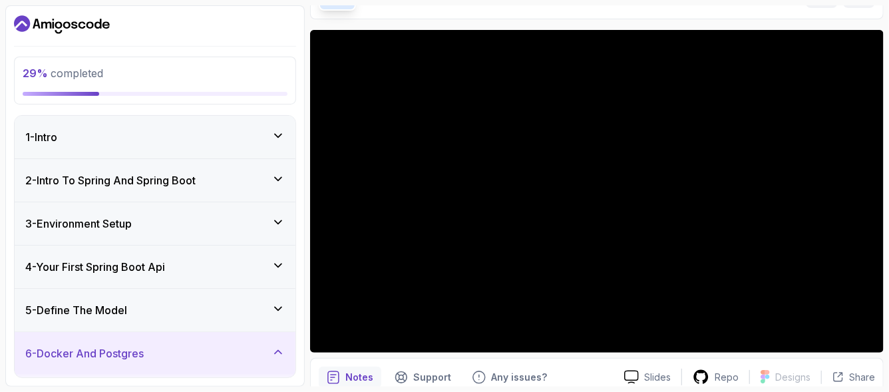
scroll to position [88, 0]
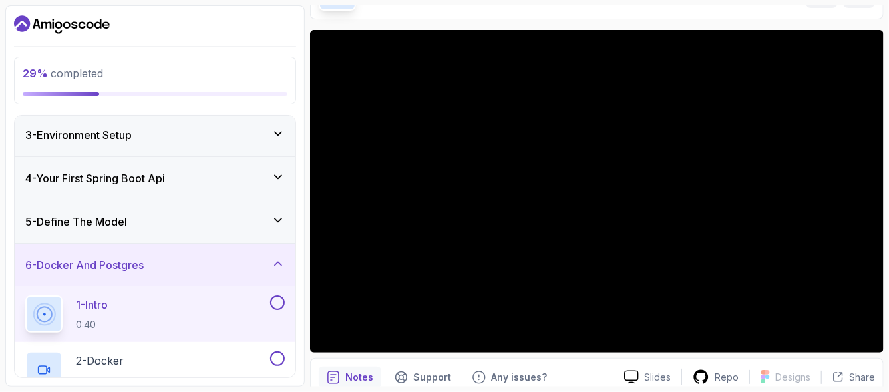
click at [257, 219] on div "5 - Define The Model" at bounding box center [154, 222] width 259 height 16
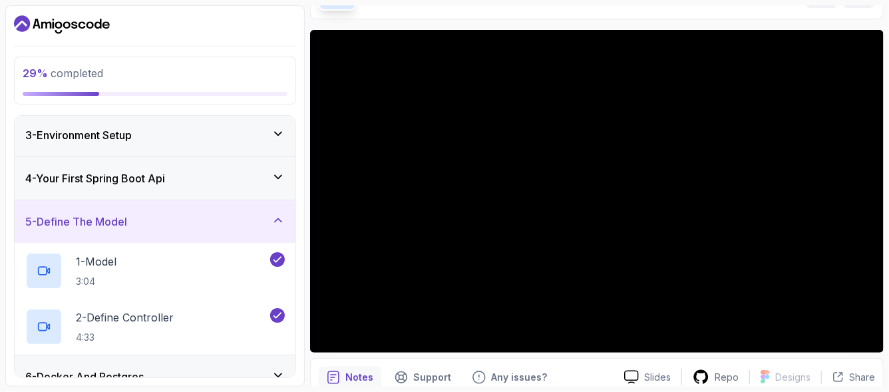
click at [283, 220] on icon at bounding box center [277, 220] width 13 height 13
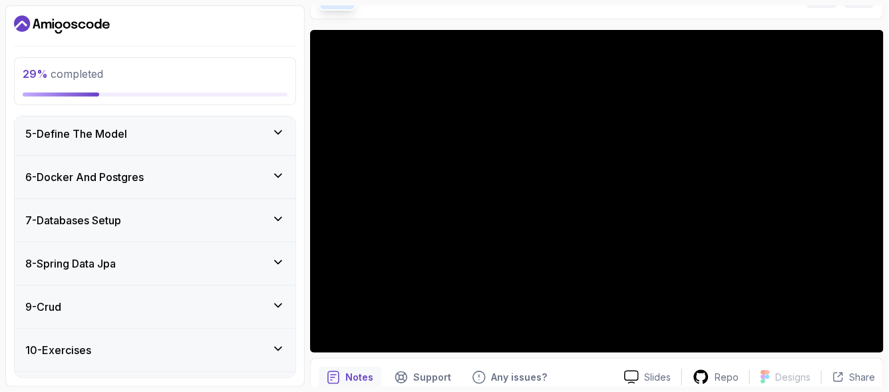
scroll to position [133, 0]
click at [275, 218] on icon at bounding box center [277, 219] width 13 height 13
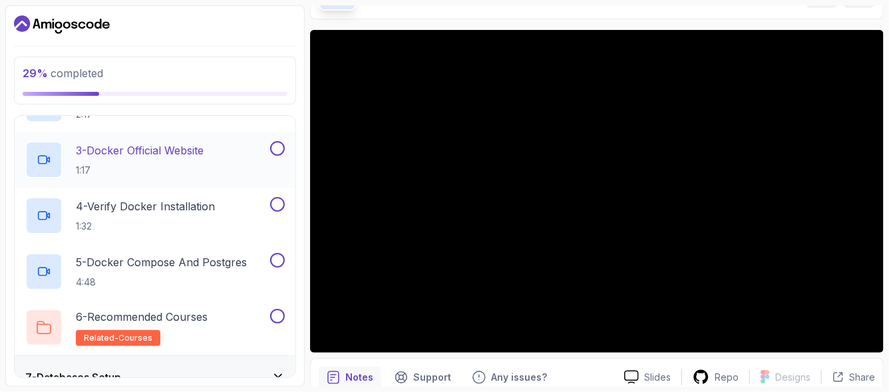
scroll to position [399, 0]
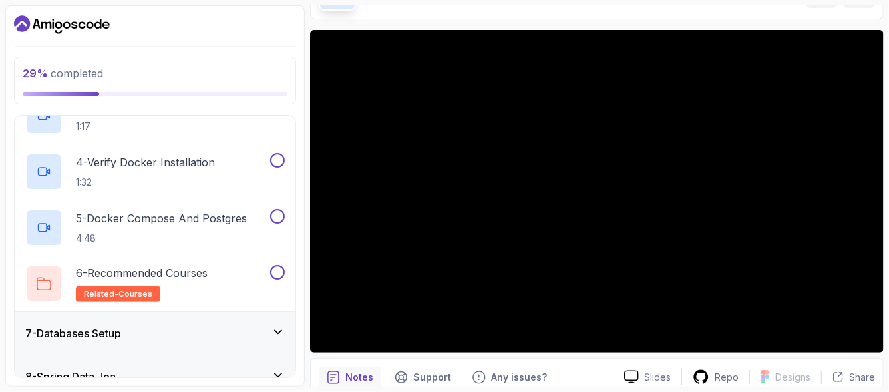
click at [284, 327] on icon at bounding box center [277, 331] width 13 height 13
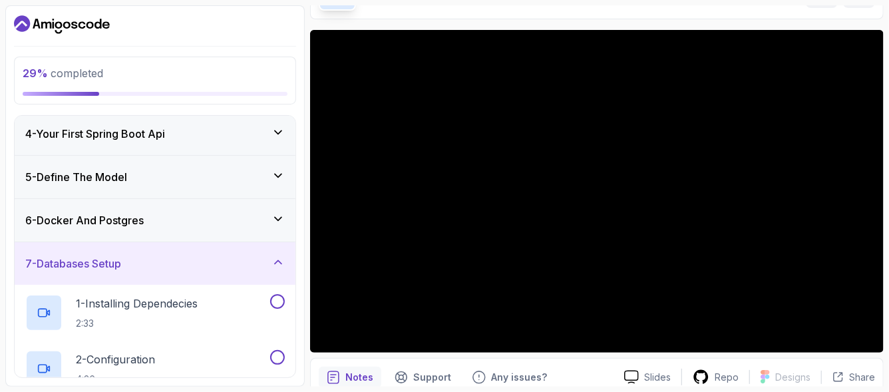
scroll to position [177, 0]
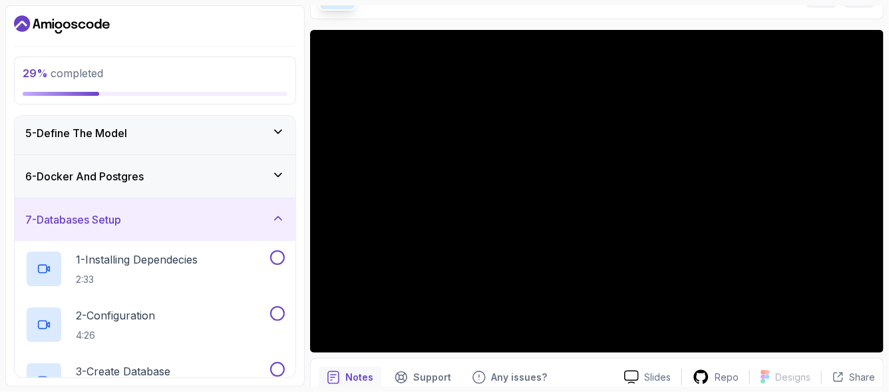
click at [264, 174] on div "6 - Docker And Postgres" at bounding box center [154, 176] width 259 height 16
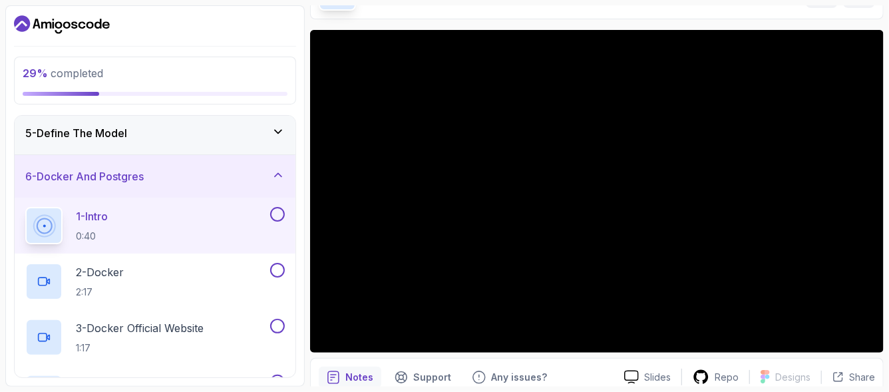
click at [277, 213] on button at bounding box center [277, 214] width 15 height 15
click at [205, 216] on div "1 - Intro 0:40" at bounding box center [146, 225] width 242 height 37
click at [515, 254] on div at bounding box center [597, 191] width 574 height 323
drag, startPoint x: 110, startPoint y: 213, endPoint x: 198, endPoint y: 219, distance: 88.0
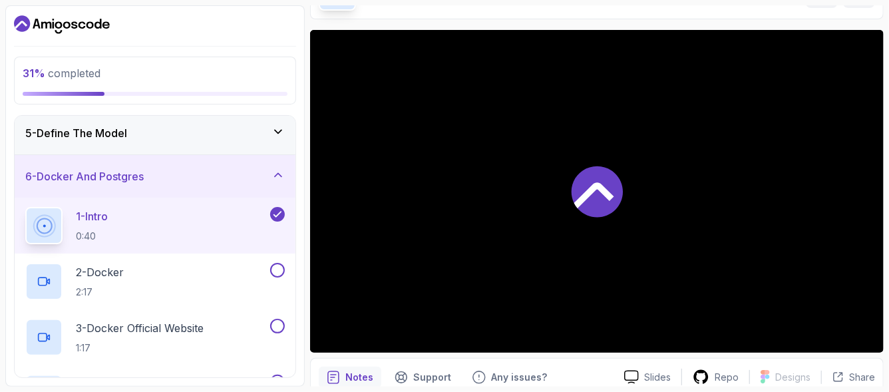
click at [108, 214] on p "1 - Intro" at bounding box center [92, 216] width 32 height 16
click at [276, 212] on icon at bounding box center [277, 214] width 12 height 13
click at [277, 212] on button at bounding box center [277, 214] width 15 height 15
click at [272, 214] on icon at bounding box center [277, 214] width 12 height 13
click at [139, 218] on div "1 - Intro 0:40" at bounding box center [146, 225] width 242 height 37
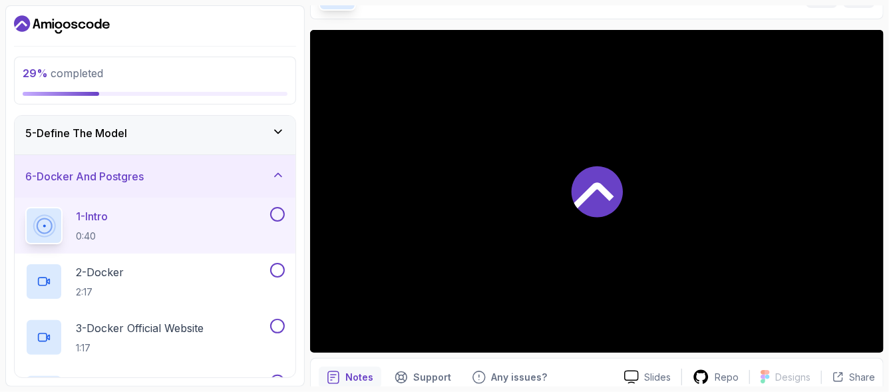
click at [538, 290] on div at bounding box center [597, 191] width 574 height 323
click at [594, 207] on icon at bounding box center [597, 191] width 51 height 51
click at [592, 206] on icon at bounding box center [597, 191] width 51 height 51
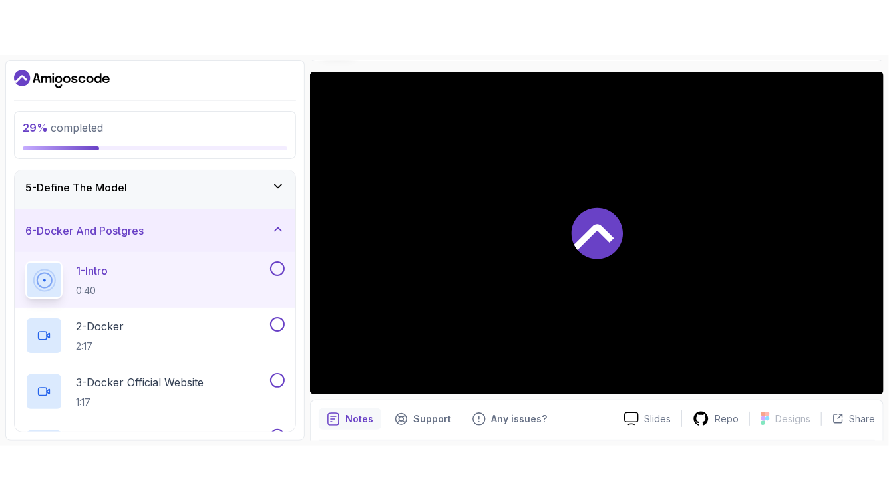
scroll to position [146, 0]
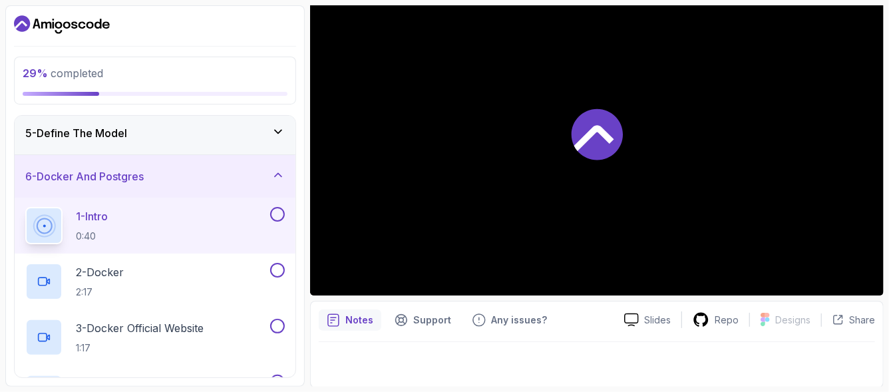
click at [588, 135] on icon at bounding box center [594, 139] width 40 height 26
click at [41, 221] on icon at bounding box center [44, 226] width 33 height 33
click at [44, 224] on icon at bounding box center [44, 226] width 18 height 18
click at [591, 149] on icon at bounding box center [597, 134] width 51 height 51
click at [595, 150] on icon at bounding box center [597, 134] width 51 height 51
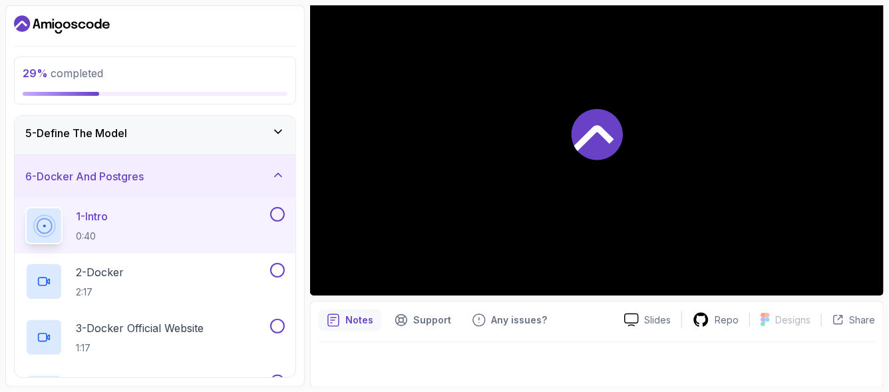
click at [595, 150] on icon at bounding box center [597, 134] width 51 height 51
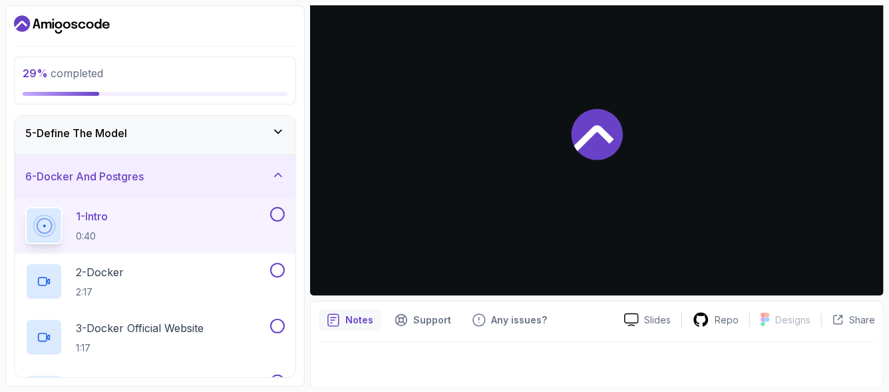
click at [596, 150] on icon at bounding box center [597, 134] width 51 height 51
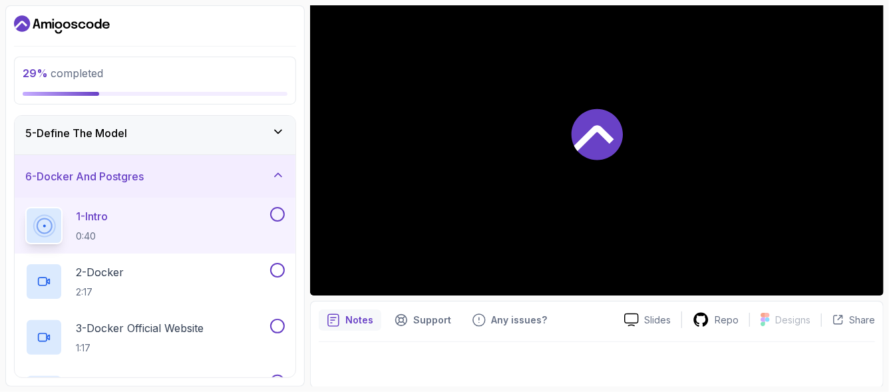
click at [779, 269] on div at bounding box center [597, 134] width 574 height 323
drag, startPoint x: 603, startPoint y: 239, endPoint x: 593, endPoint y: 240, distance: 10.0
drag, startPoint x: 593, startPoint y: 240, endPoint x: 572, endPoint y: 253, distance: 25.7
click at [572, 253] on div at bounding box center [597, 134] width 574 height 323
click at [645, 323] on div "Slides" at bounding box center [647, 320] width 68 height 14
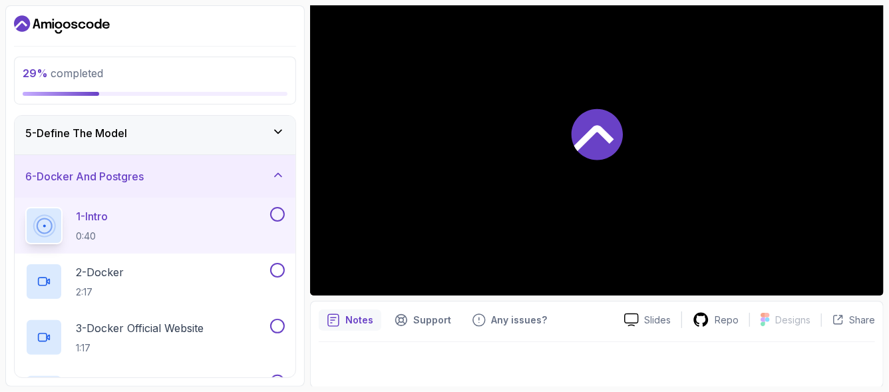
click at [533, 173] on div at bounding box center [597, 134] width 574 height 323
click at [135, 232] on div "1 - Intro 0:40" at bounding box center [146, 225] width 242 height 37
click at [150, 214] on div "1 - Intro 0:40" at bounding box center [146, 225] width 242 height 37
click at [130, 211] on div "1 - Intro 0:40" at bounding box center [146, 225] width 242 height 37
click at [167, 125] on div "5 - Define The Model" at bounding box center [154, 133] width 259 height 16
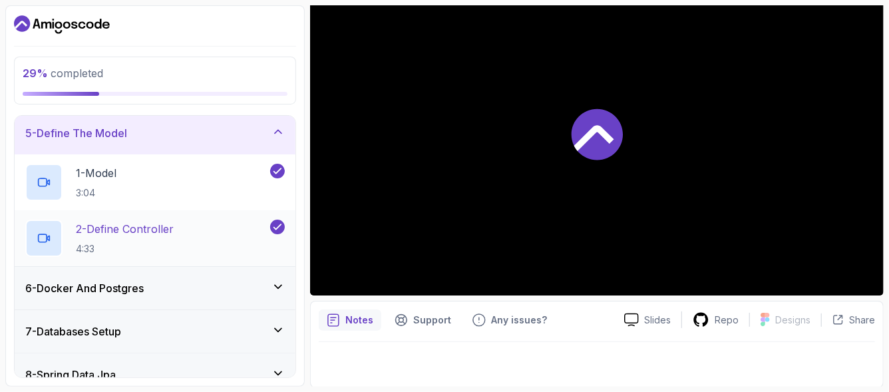
click at [170, 234] on p "2 - Define Controller" at bounding box center [125, 229] width 98 height 16
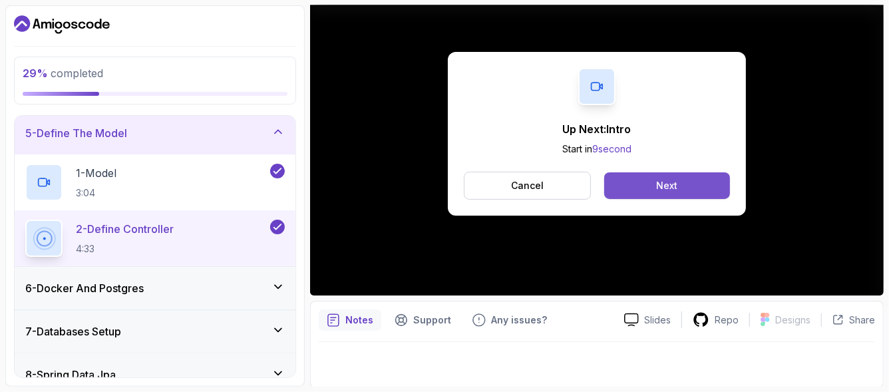
click at [685, 182] on button "Next" at bounding box center [667, 185] width 126 height 27
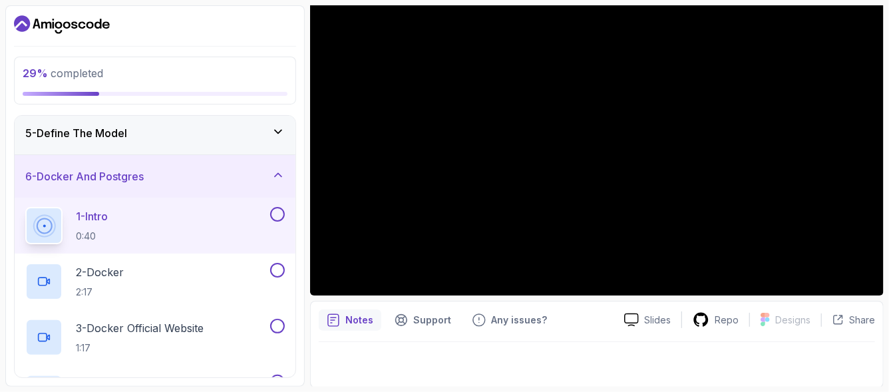
scroll to position [38, 0]
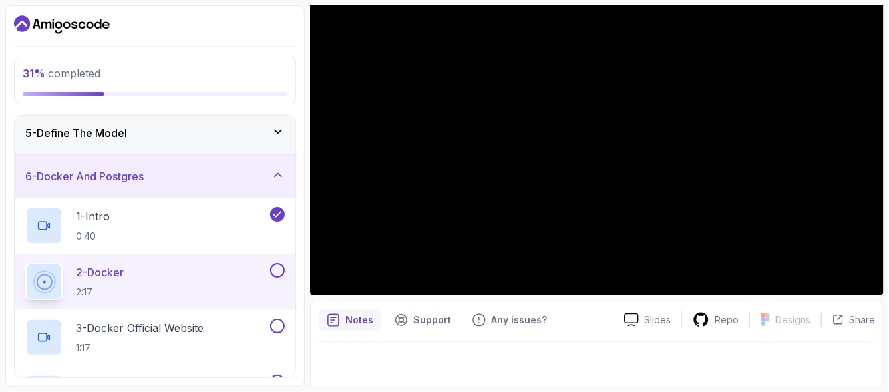
scroll to position [38, 0]
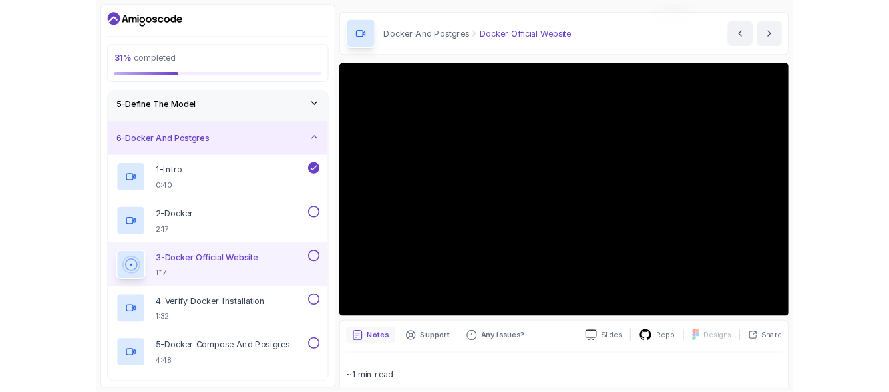
scroll to position [146, 0]
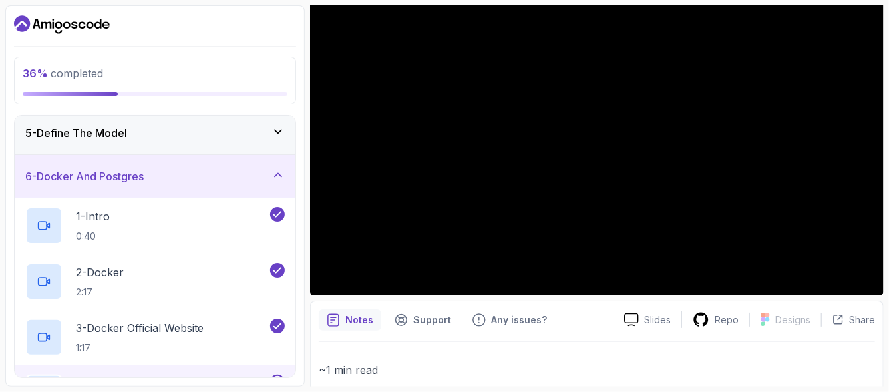
scroll to position [144, 0]
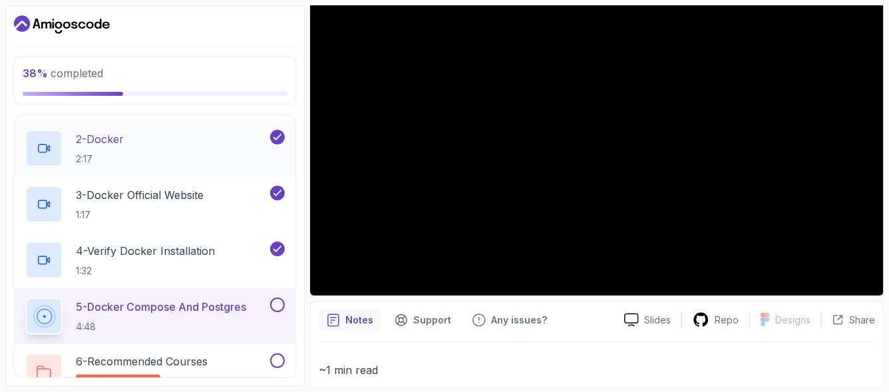
scroll to position [355, 0]
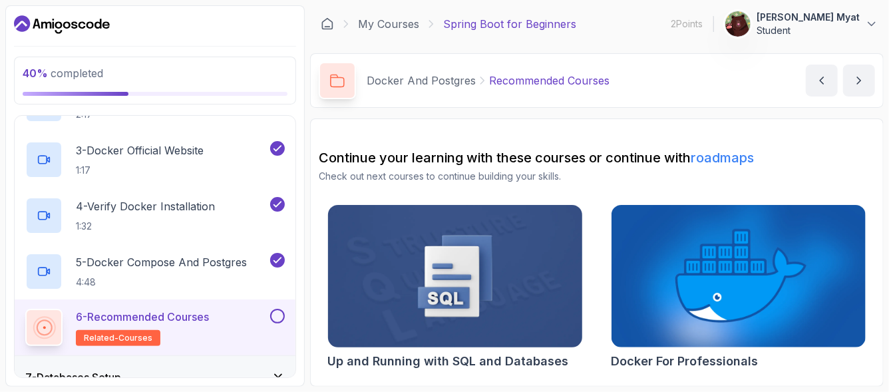
click at [444, 281] on img at bounding box center [454, 277] width 267 height 150
click at [275, 309] on button at bounding box center [277, 316] width 15 height 15
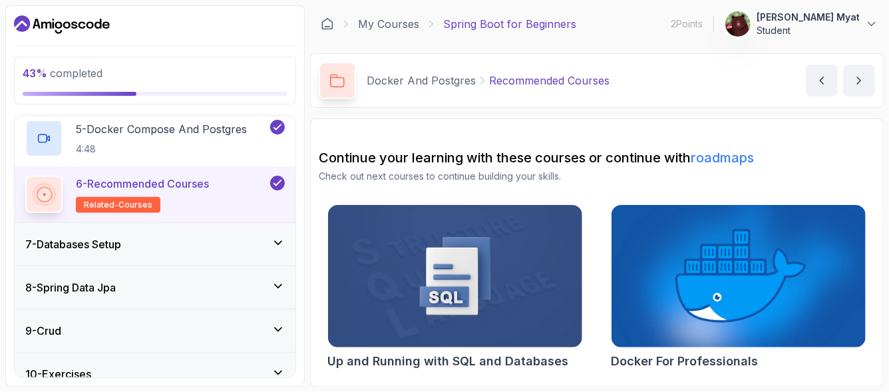
scroll to position [532, 0]
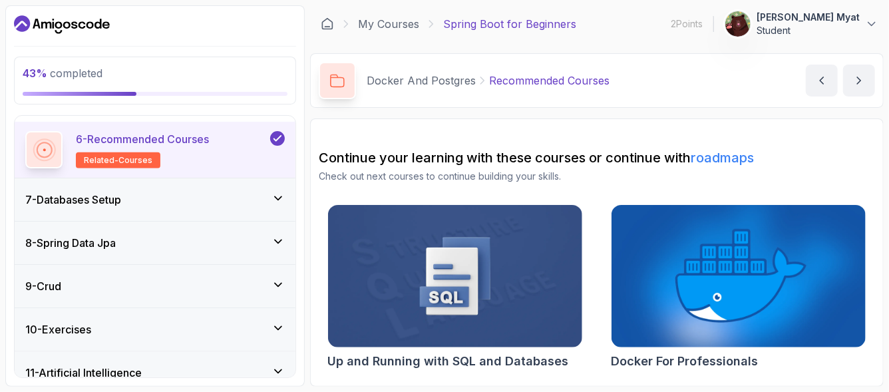
click at [182, 237] on div "8 - Spring Data Jpa" at bounding box center [154, 243] width 259 height 16
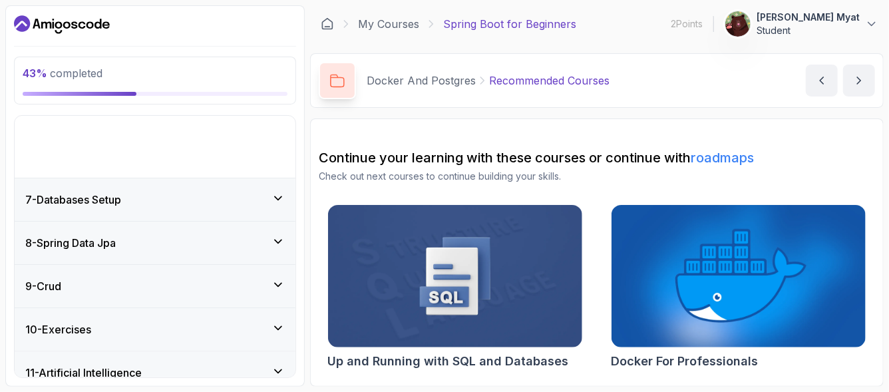
scroll to position [253, 0]
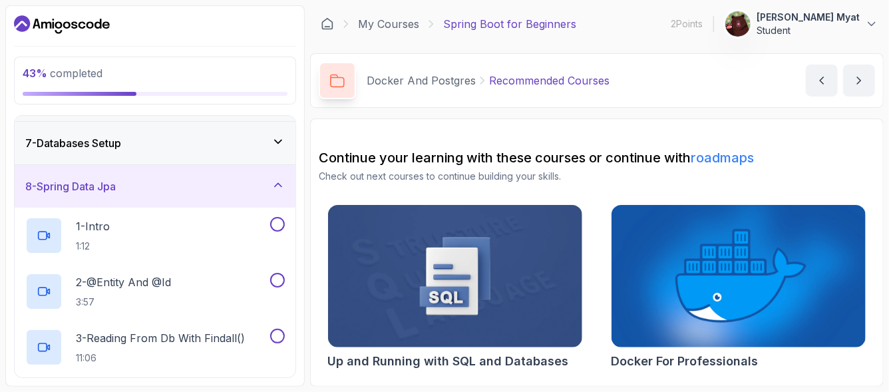
click at [210, 135] on div "7 - Databases Setup" at bounding box center [154, 143] width 259 height 16
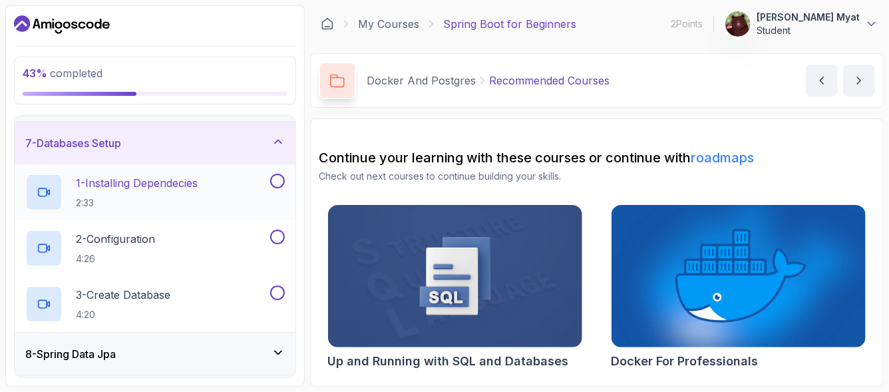
click at [205, 176] on div "1 - Installing Dependecies 2:33" at bounding box center [146, 192] width 242 height 37
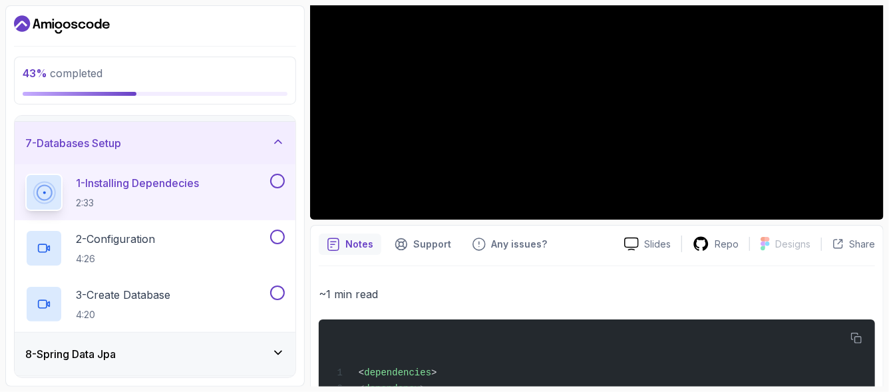
scroll to position [177, 0]
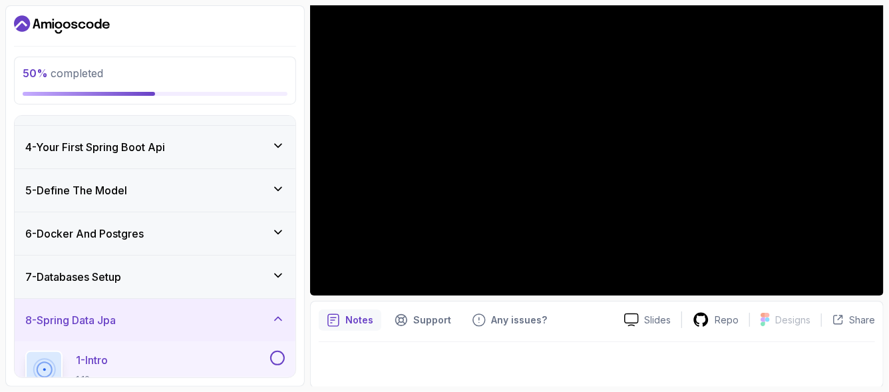
scroll to position [164, 0]
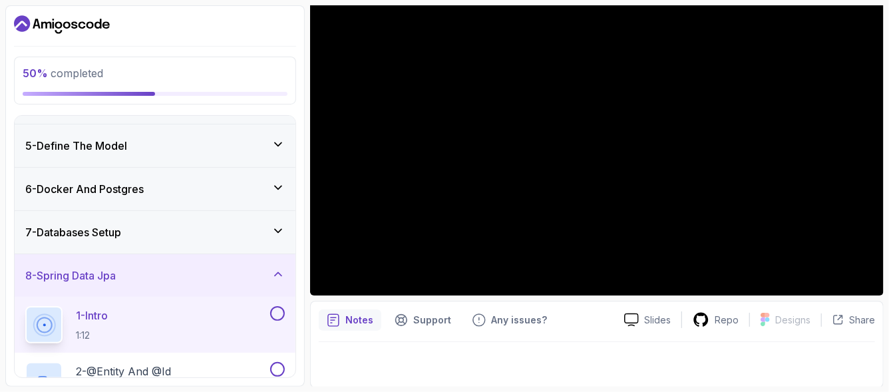
click at [165, 224] on div "7 - Databases Setup" at bounding box center [154, 232] width 259 height 16
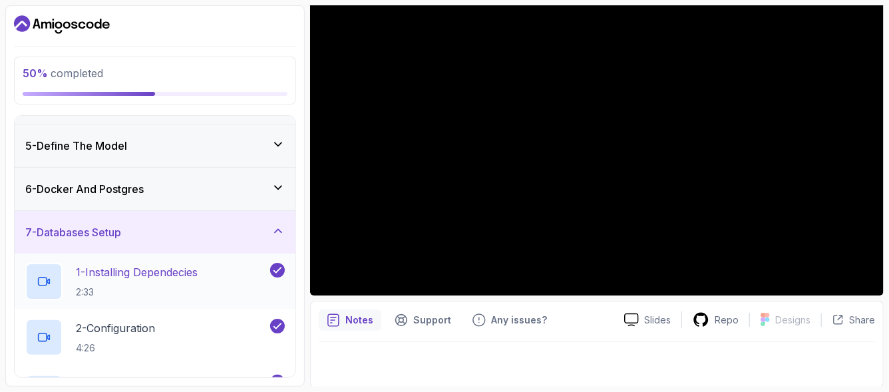
click at [166, 273] on p "1 - Installing Dependecies" at bounding box center [137, 272] width 122 height 16
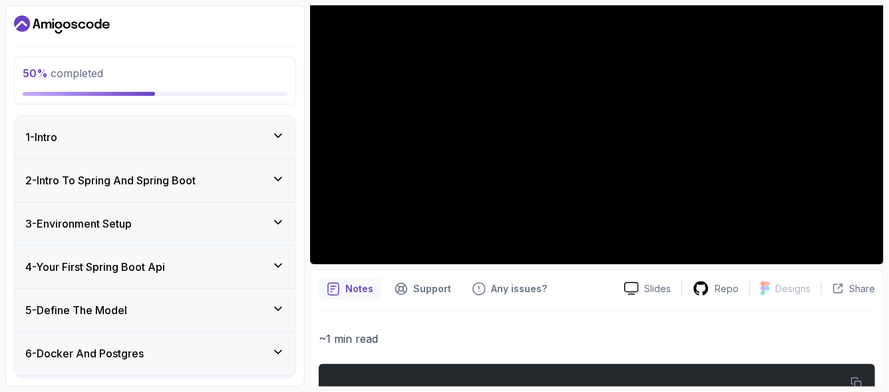
click at [141, 238] on div "3 - Environment Setup" at bounding box center [155, 223] width 281 height 43
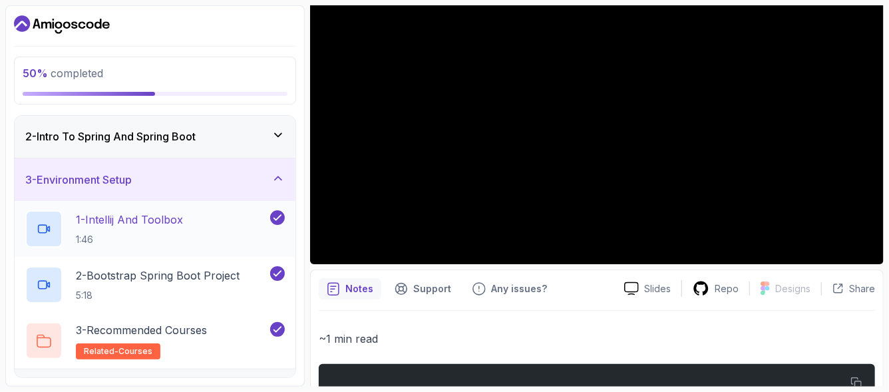
scroll to position [88, 0]
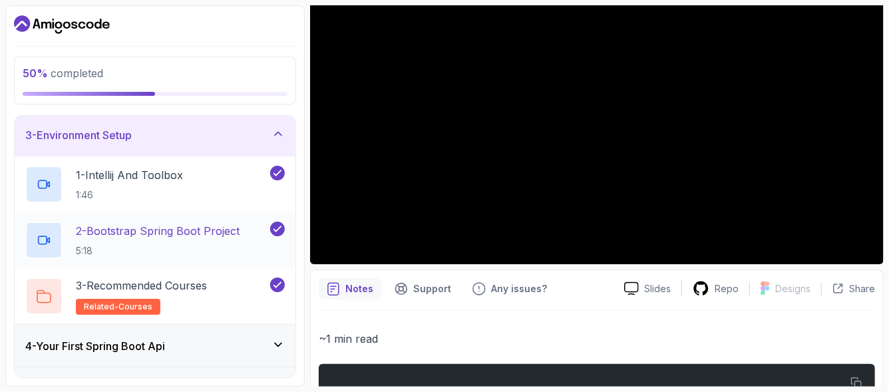
click at [182, 244] on p "5:18" at bounding box center [158, 250] width 164 height 13
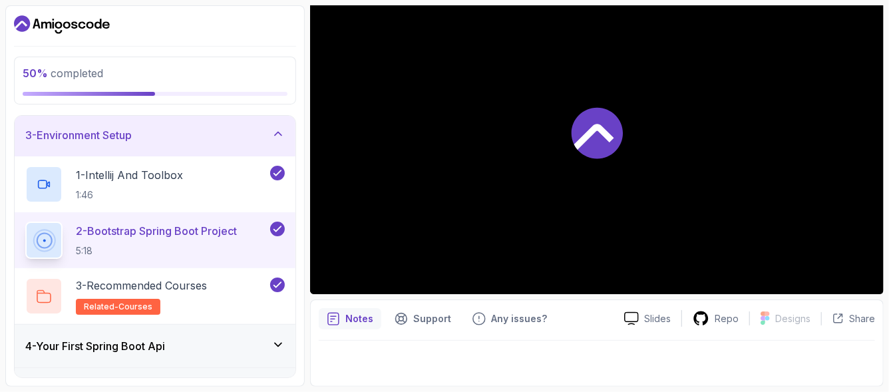
scroll to position [146, 0]
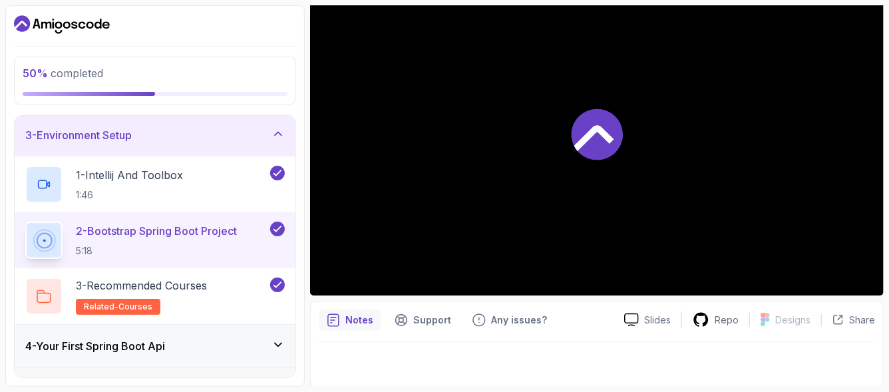
click at [186, 231] on p "2 - Bootstrap Spring Boot Project" at bounding box center [156, 231] width 161 height 16
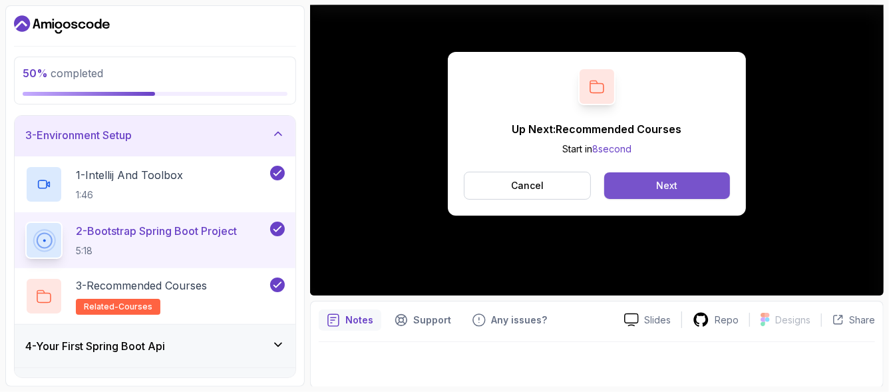
click at [635, 188] on button "Next" at bounding box center [667, 185] width 126 height 27
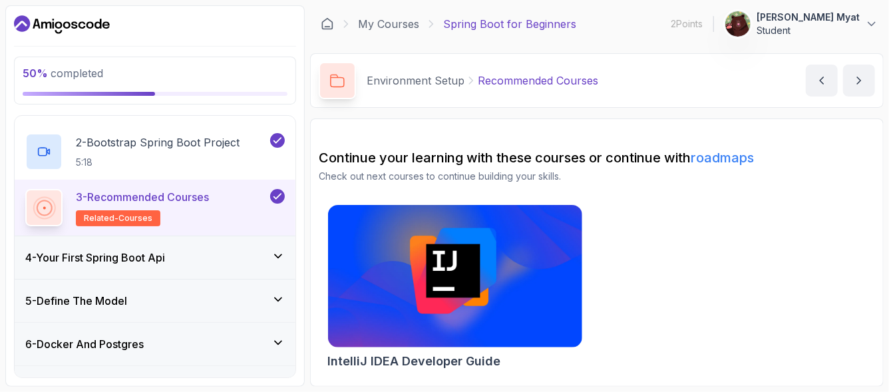
scroll to position [222, 0]
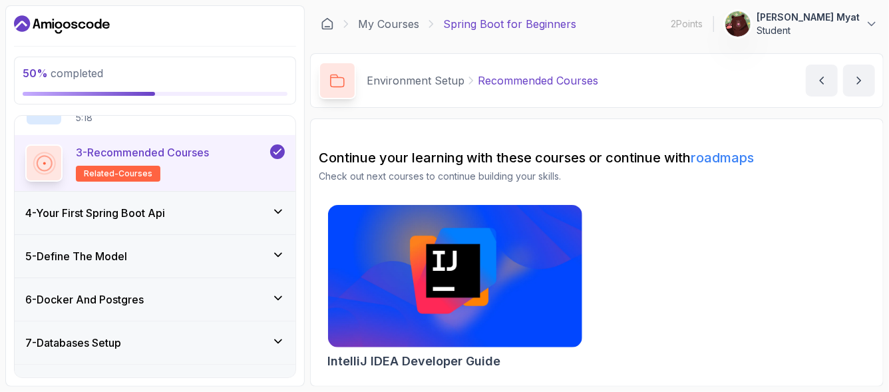
click at [104, 218] on h3 "4 - Your First Spring Boot Api" at bounding box center [95, 213] width 140 height 16
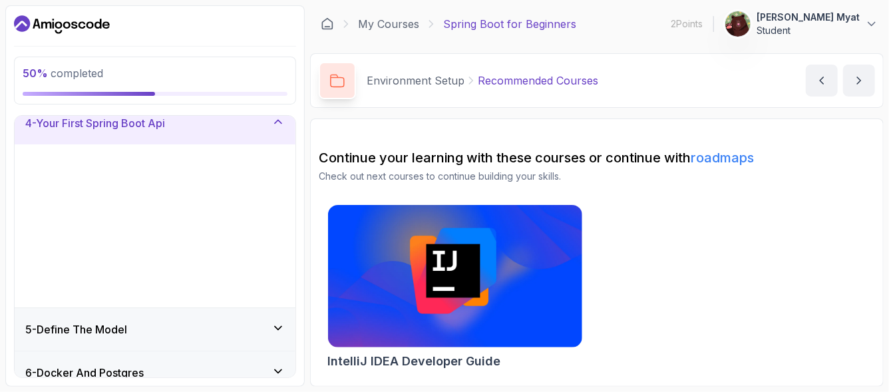
scroll to position [148, 0]
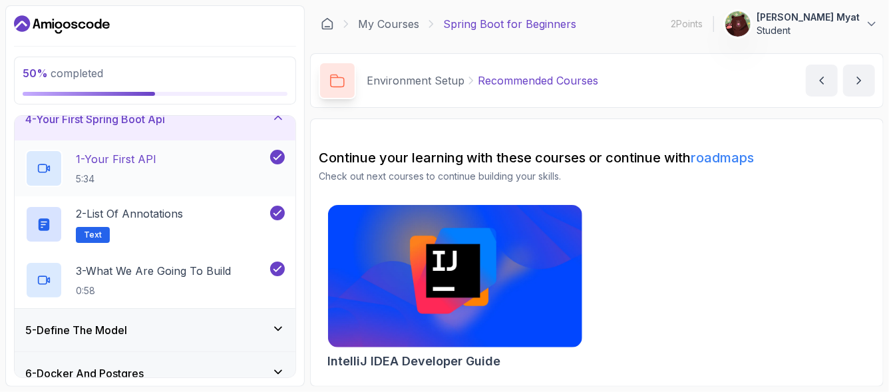
click at [178, 168] on div "1 - Your First API 5:34" at bounding box center [146, 168] width 242 height 37
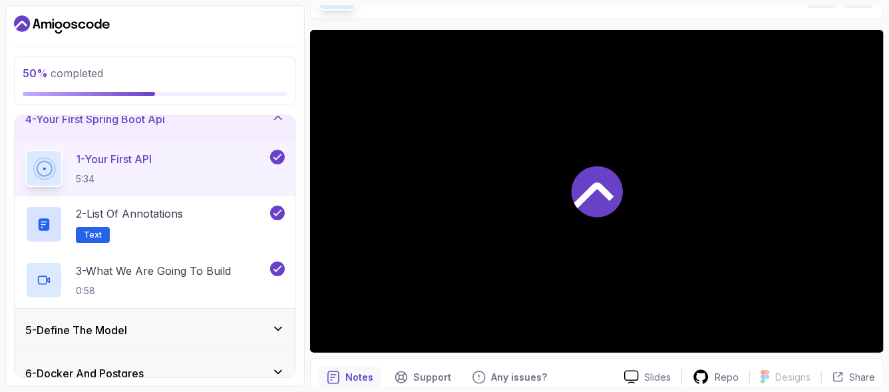
scroll to position [133, 0]
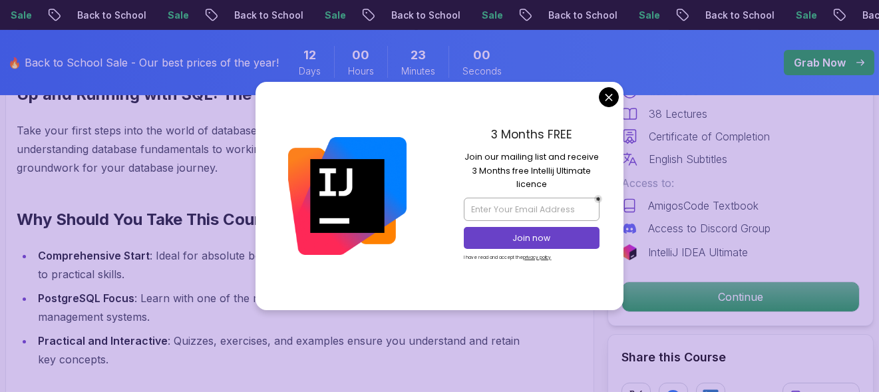
scroll to position [887, 0]
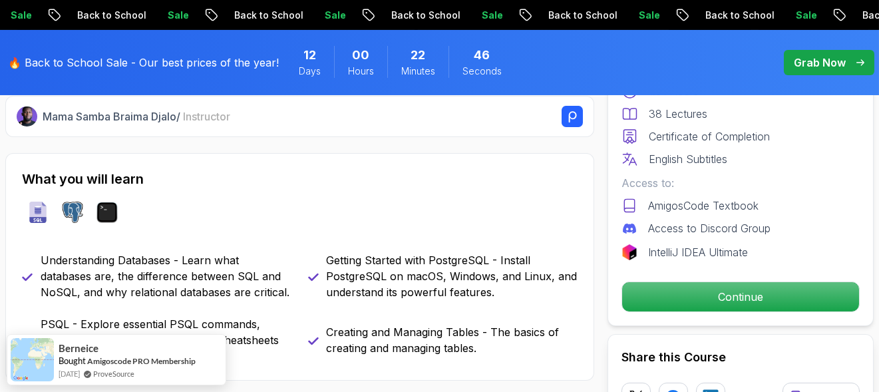
scroll to position [443, 0]
